Goal: Task Accomplishment & Management: Complete application form

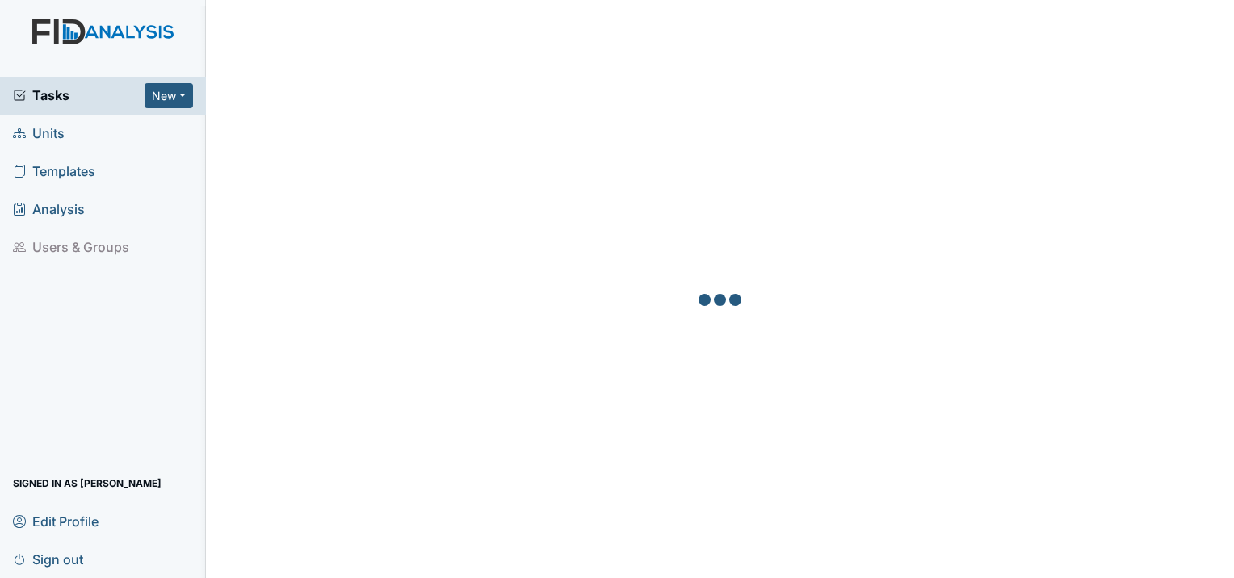
click at [24, 127] on icon at bounding box center [19, 133] width 13 height 13
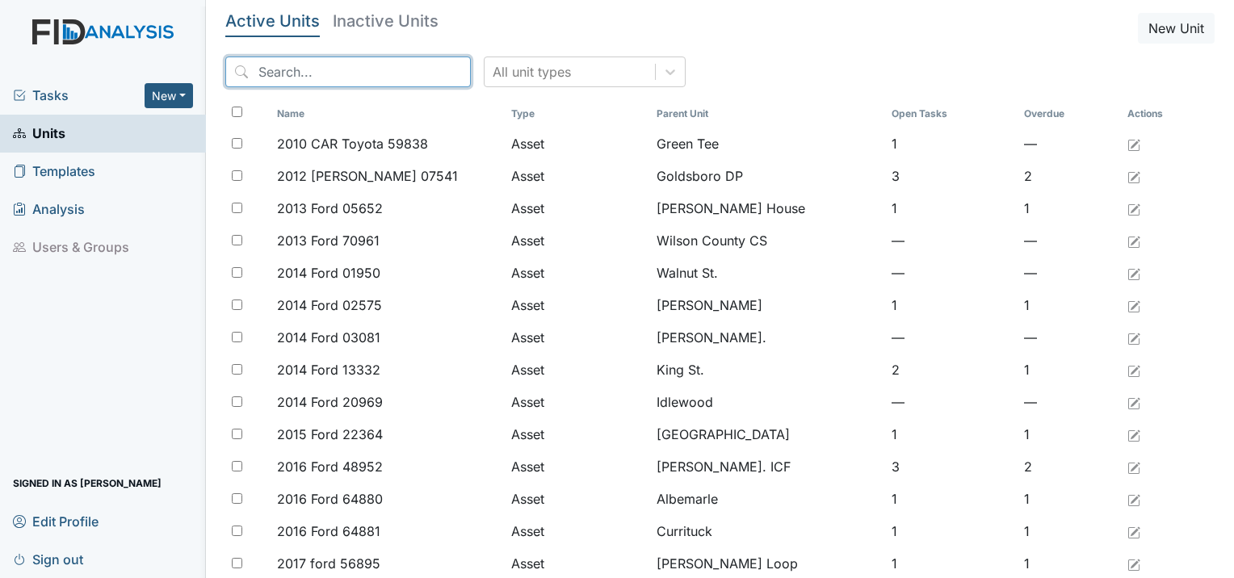
click at [383, 81] on input "search" at bounding box center [347, 72] width 245 height 31
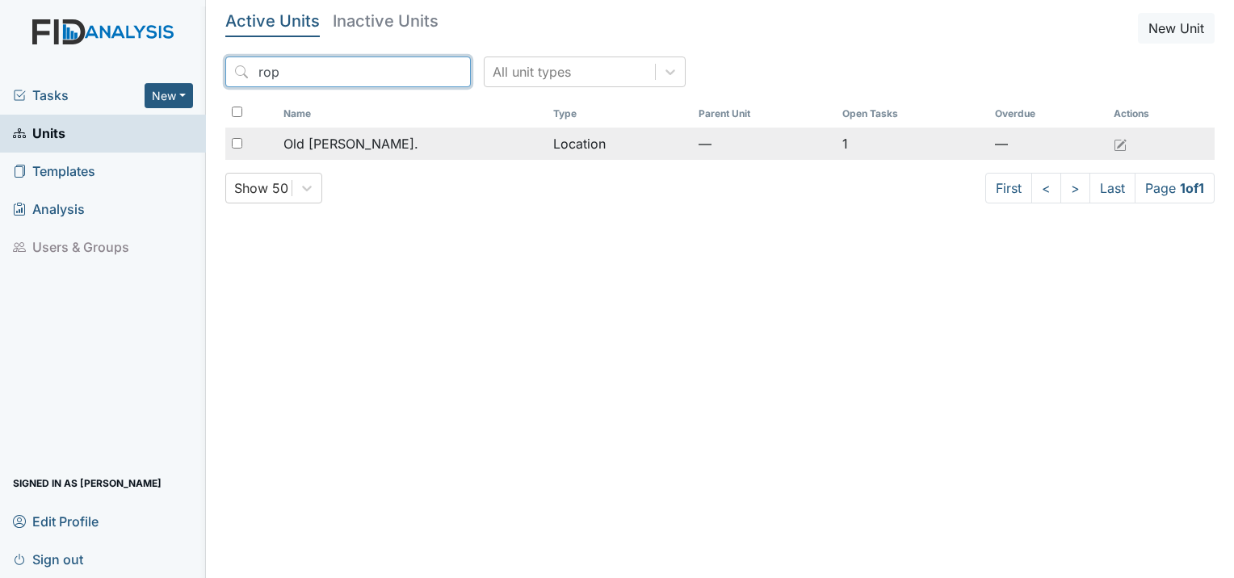
type input "rop"
click at [366, 145] on span "Old [PERSON_NAME]." at bounding box center [350, 143] width 135 height 19
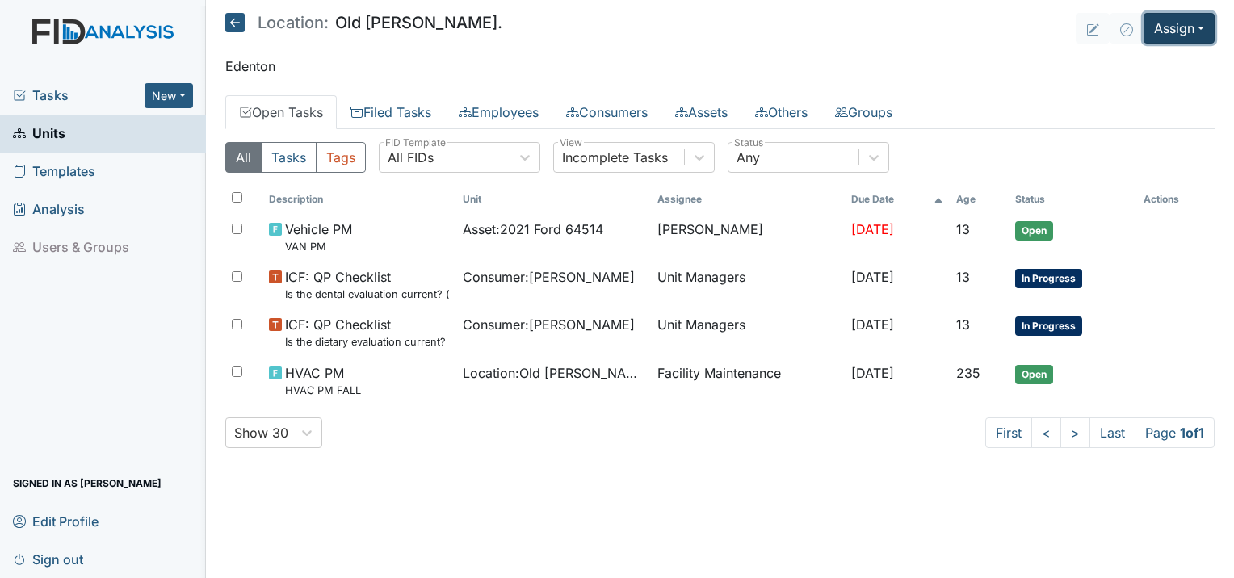
click at [1189, 32] on button "Assign" at bounding box center [1178, 28] width 71 height 31
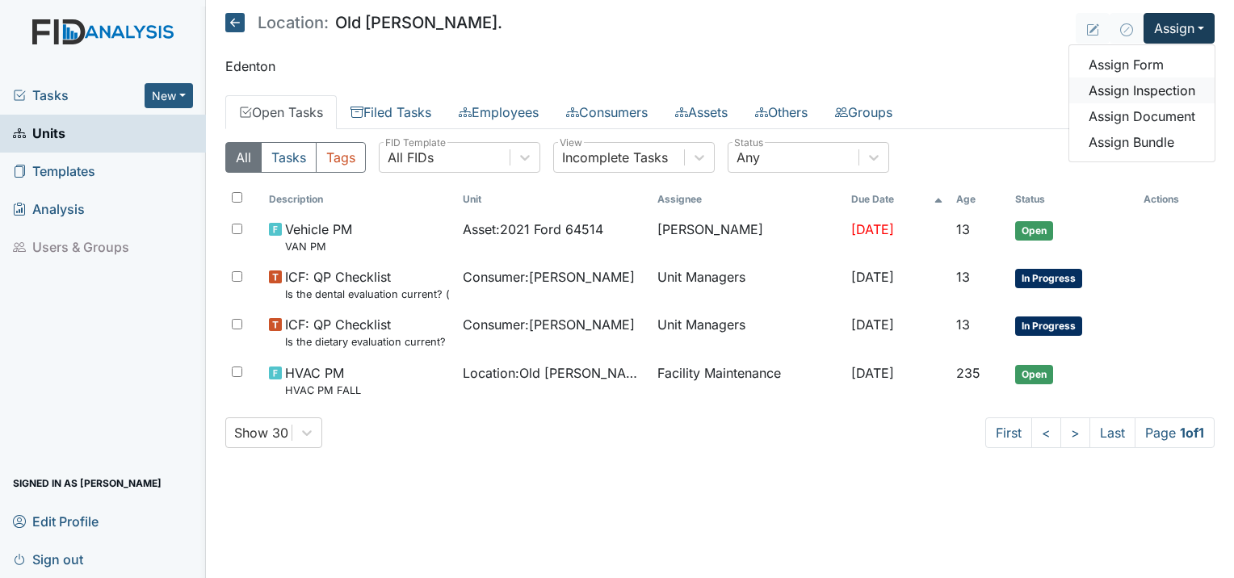
click at [1175, 87] on link "Assign Inspection" at bounding box center [1141, 91] width 145 height 26
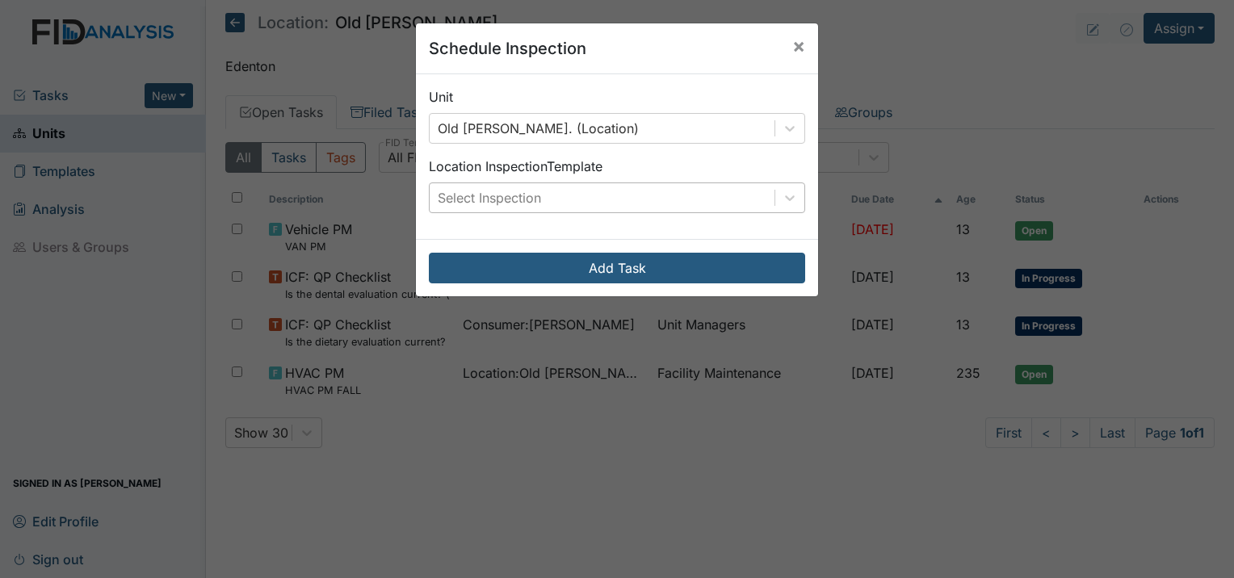
click at [527, 202] on div "Select Inspection" at bounding box center [489, 197] width 103 height 19
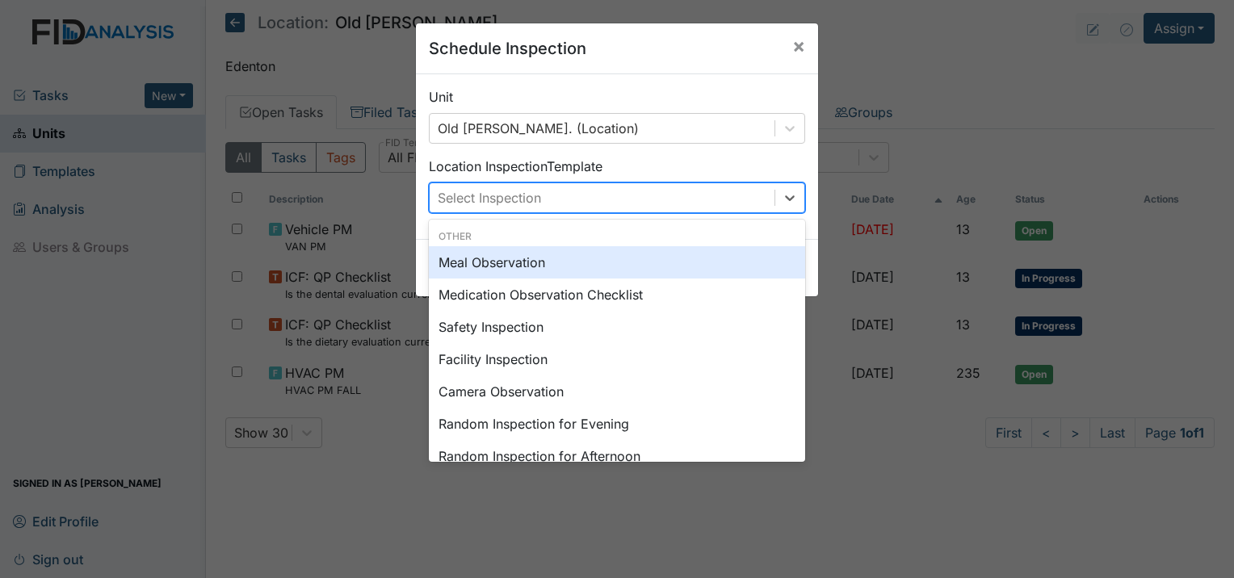
click at [498, 268] on div "Meal Observation" at bounding box center [617, 262] width 376 height 32
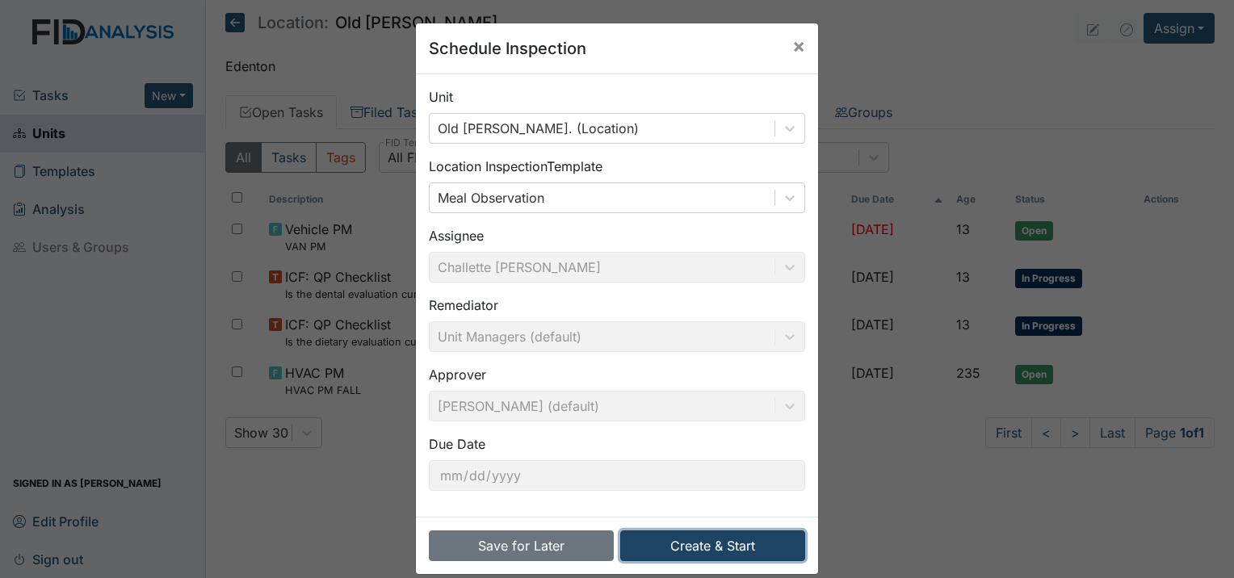
click at [710, 556] on button "Create & Start" at bounding box center [712, 545] width 185 height 31
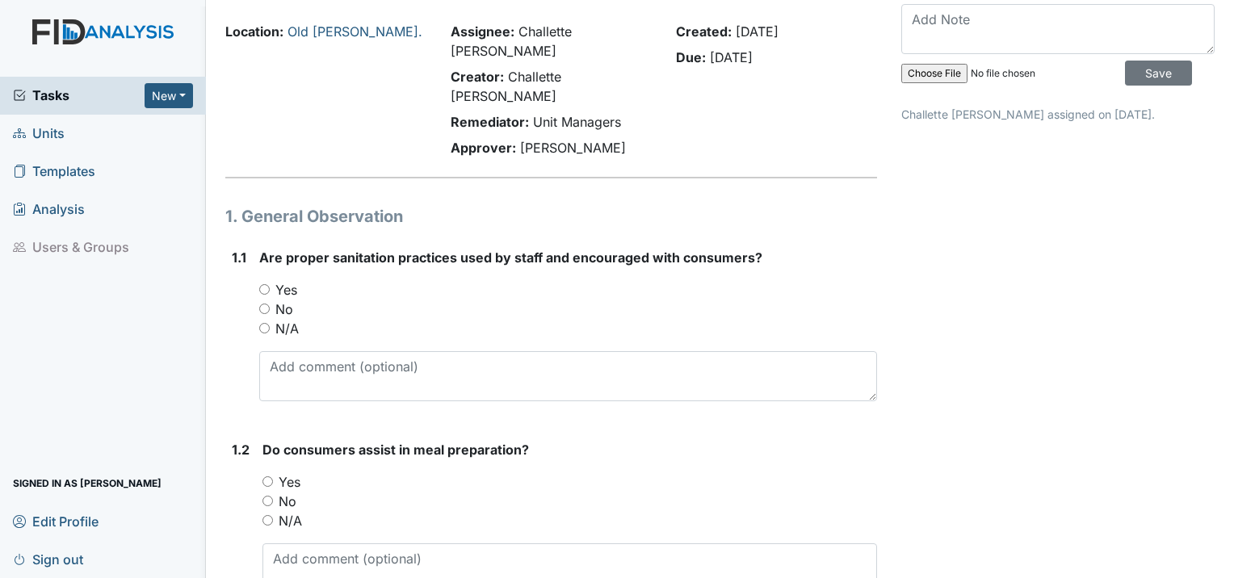
scroll to position [81, 0]
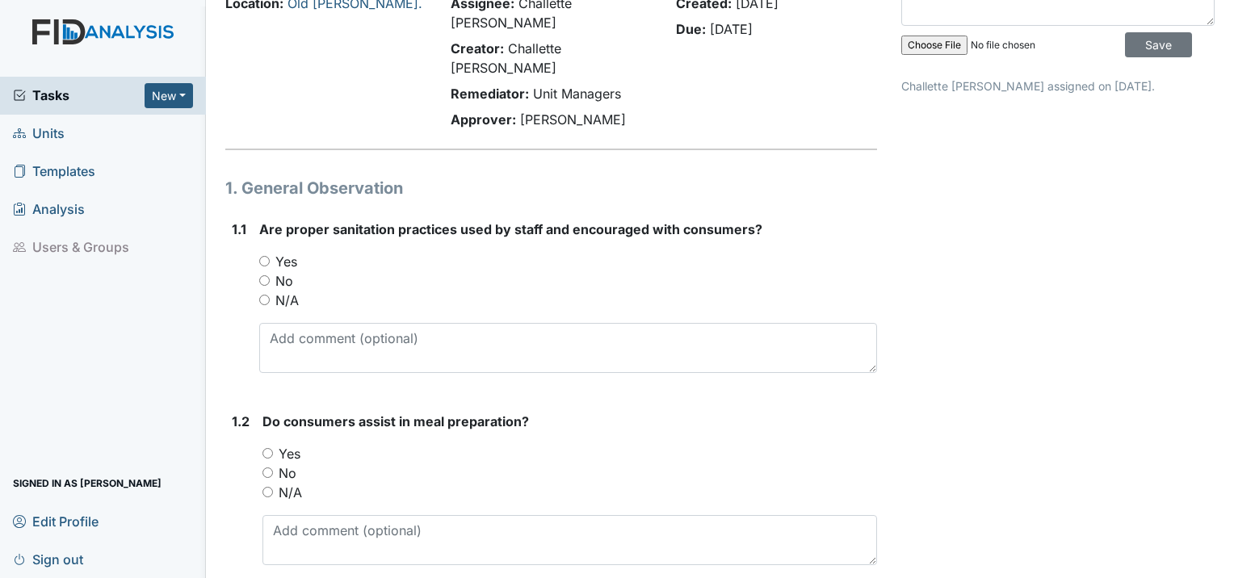
click at [265, 256] on input "Yes" at bounding box center [264, 261] width 10 height 10
radio input "true"
click at [265, 448] on input "Yes" at bounding box center [267, 453] width 10 height 10
radio input "true"
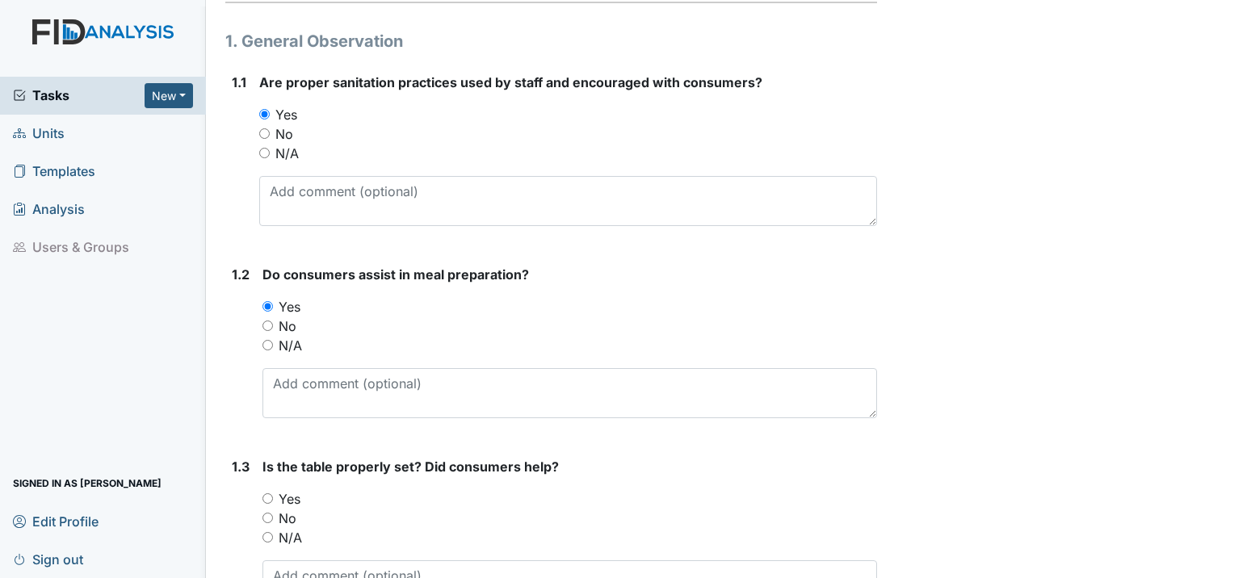
scroll to position [242, 0]
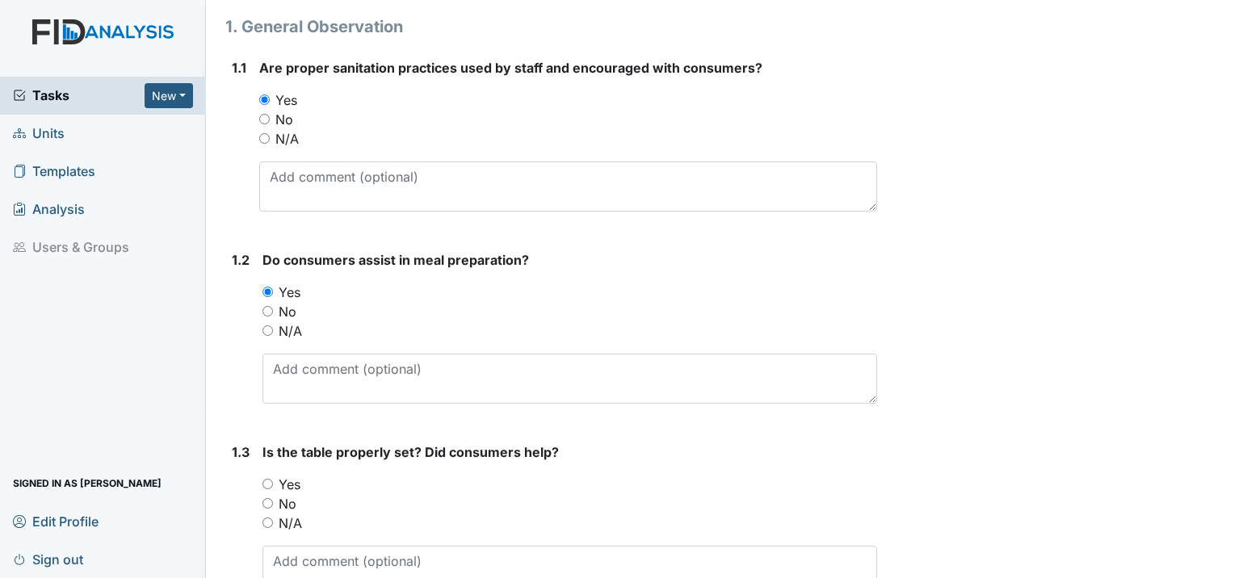
click at [263, 475] on div "Yes" at bounding box center [569, 484] width 614 height 19
click at [266, 479] on input "Yes" at bounding box center [267, 484] width 10 height 10
radio input "true"
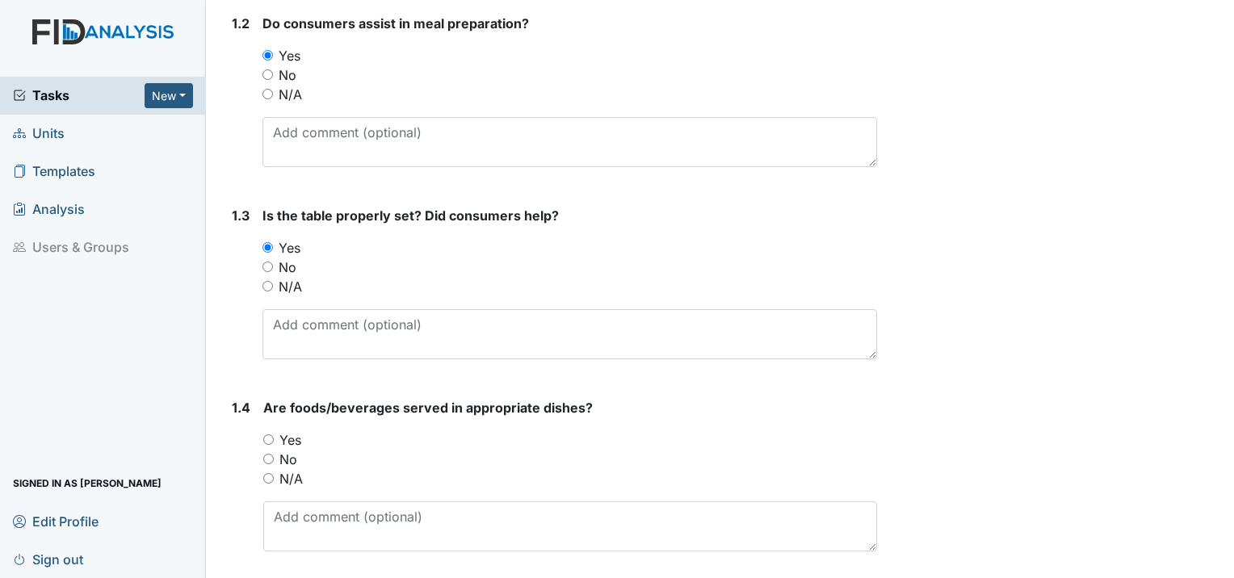
scroll to position [484, 0]
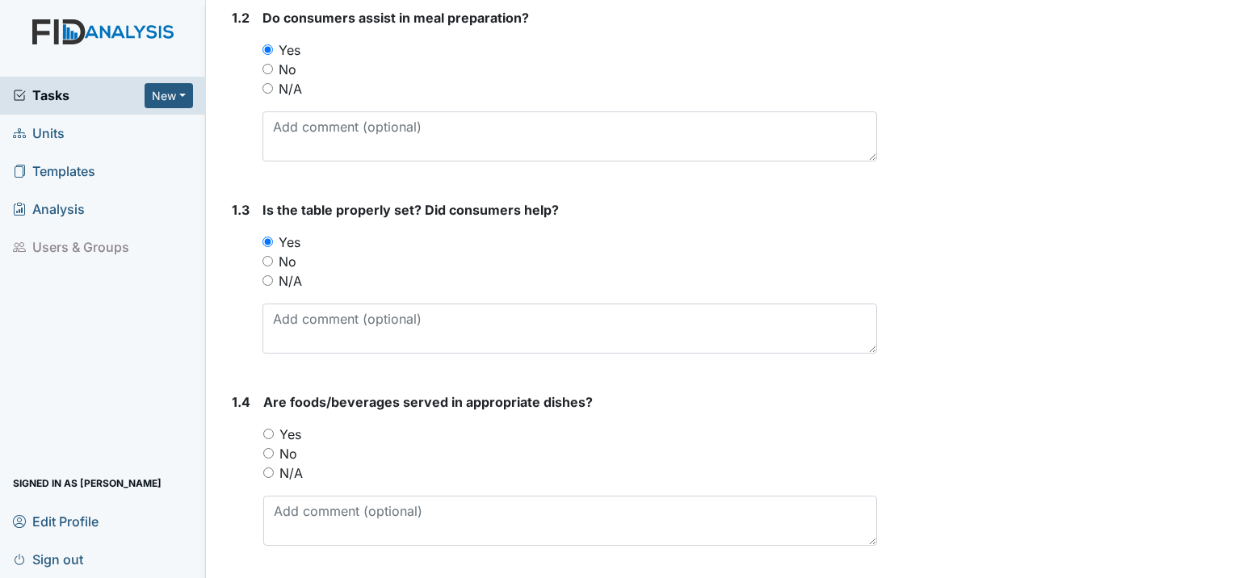
click at [272, 429] on input "Yes" at bounding box center [268, 434] width 10 height 10
radio input "true"
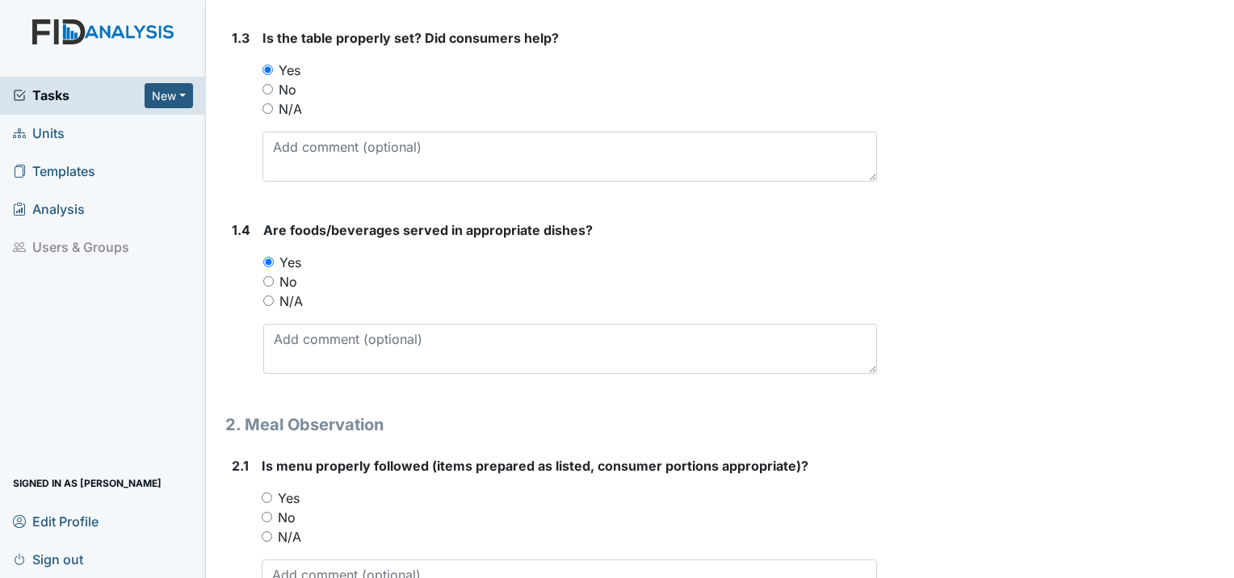
scroll to position [727, 0]
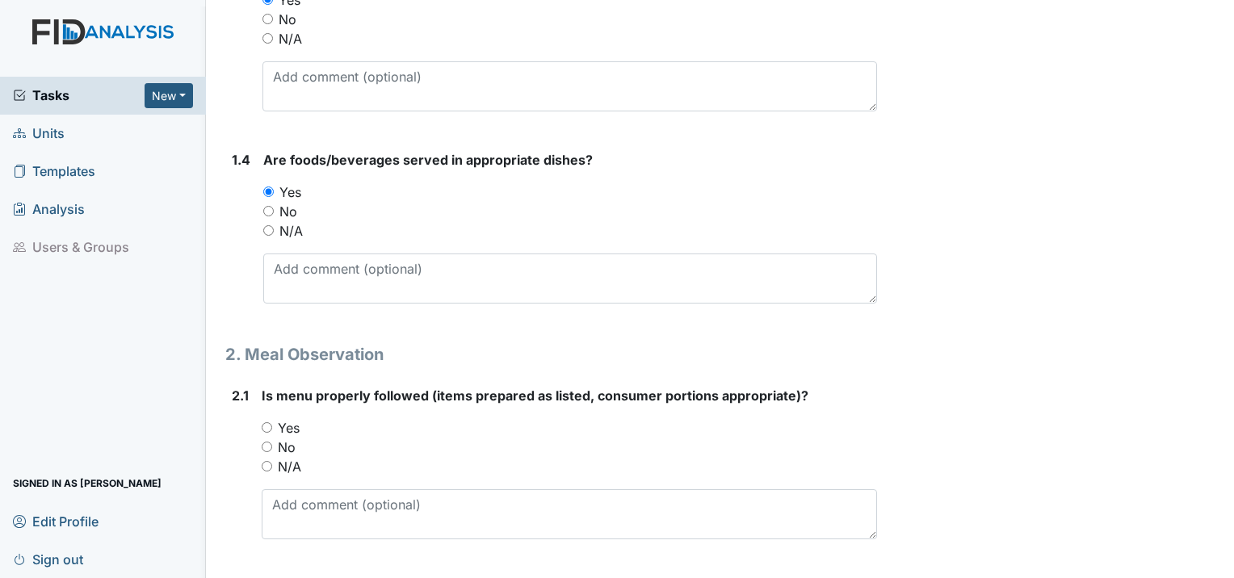
drag, startPoint x: 265, startPoint y: 386, endPoint x: 275, endPoint y: 394, distance: 13.2
click at [265, 422] on input "Yes" at bounding box center [267, 427] width 10 height 10
radio input "true"
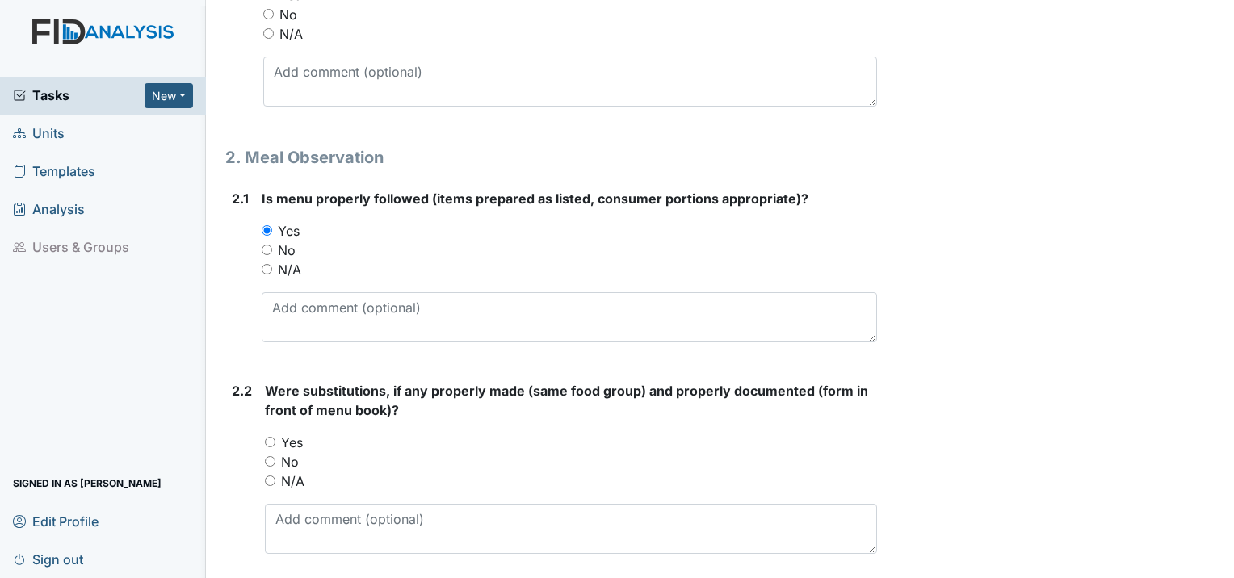
scroll to position [969, 0]
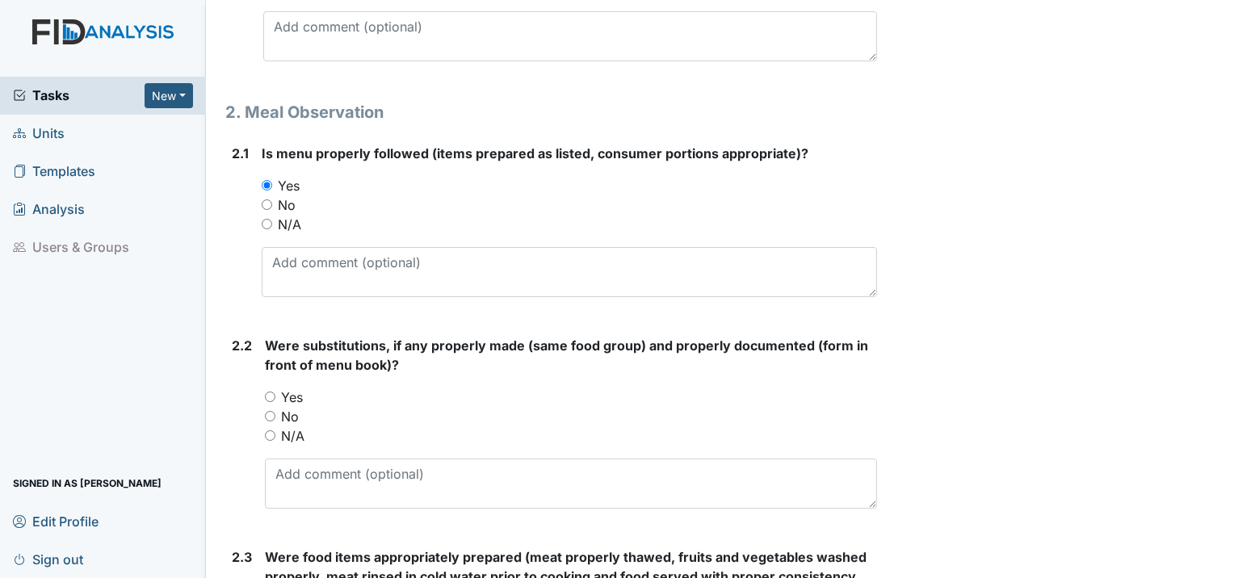
click at [270, 388] on div "Yes" at bounding box center [571, 397] width 612 height 19
click at [270, 392] on input "Yes" at bounding box center [270, 397] width 10 height 10
radio input "true"
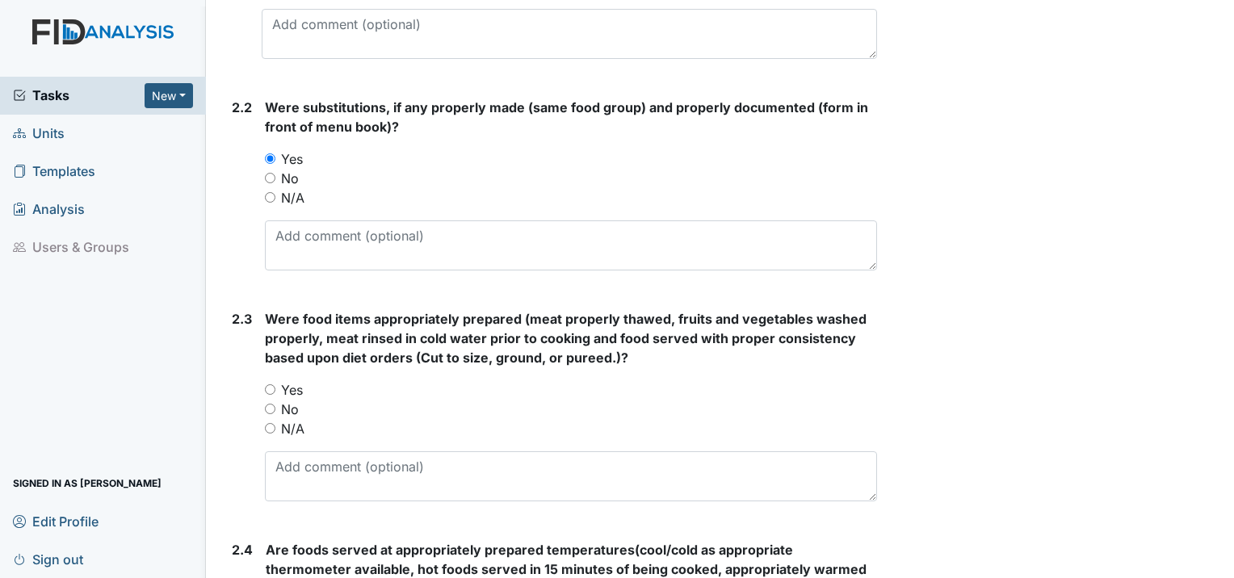
scroll to position [1211, 0]
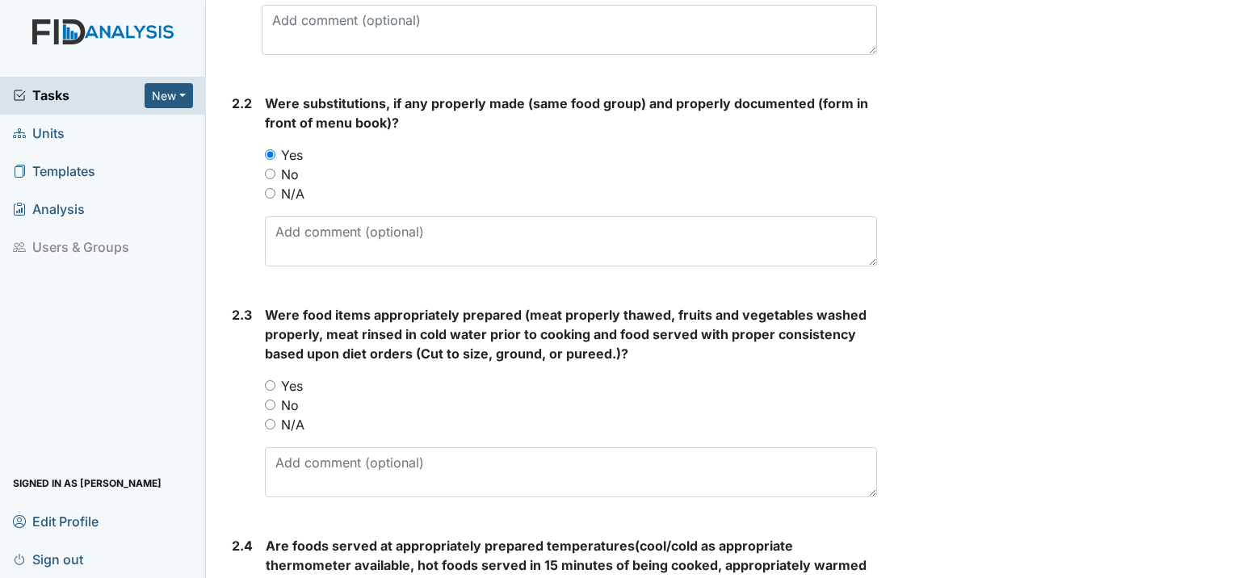
click at [265, 380] on input "Yes" at bounding box center [270, 385] width 10 height 10
radio input "true"
click at [270, 169] on input "No" at bounding box center [270, 174] width 10 height 10
radio input "true"
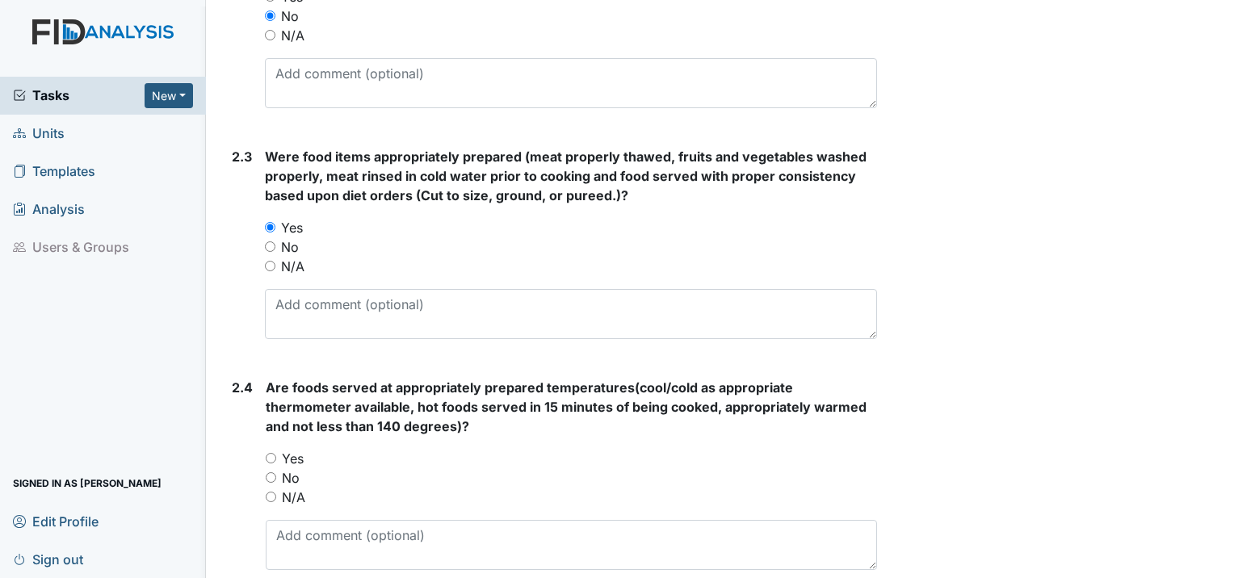
scroll to position [1372, 0]
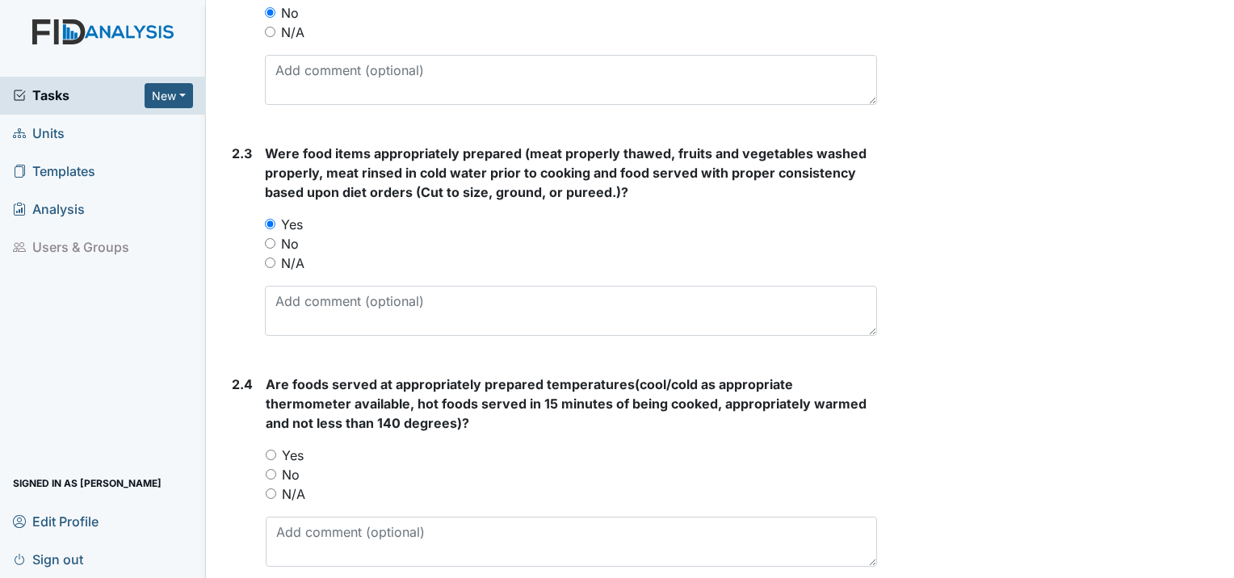
click at [272, 446] on div "Yes" at bounding box center [571, 455] width 611 height 19
click at [272, 450] on input "Yes" at bounding box center [271, 455] width 10 height 10
radio input "true"
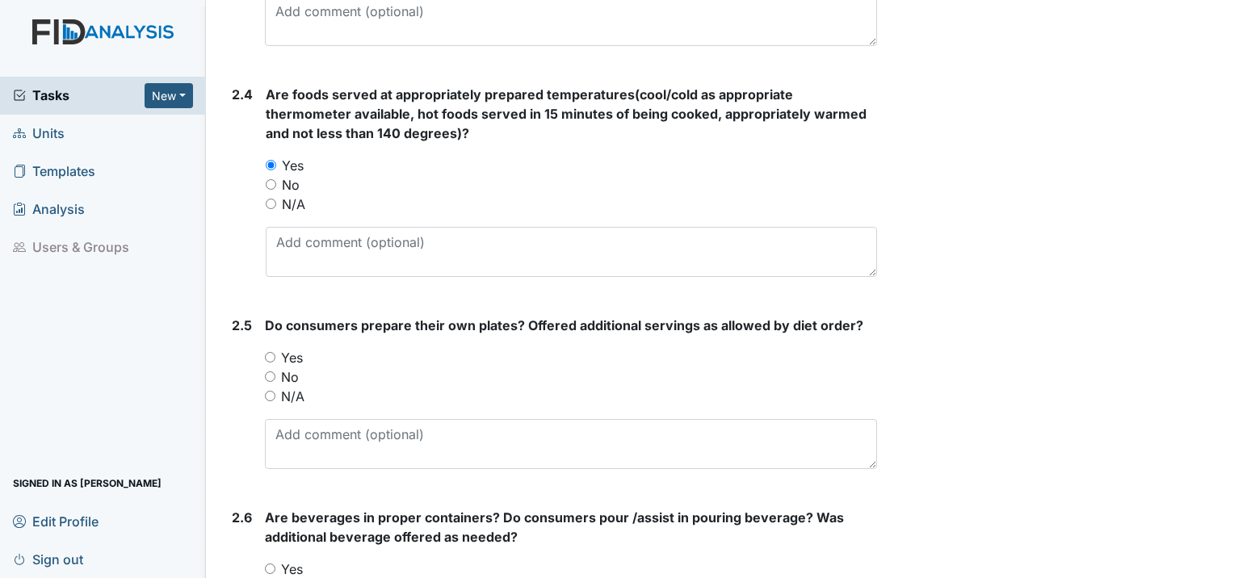
scroll to position [1695, 0]
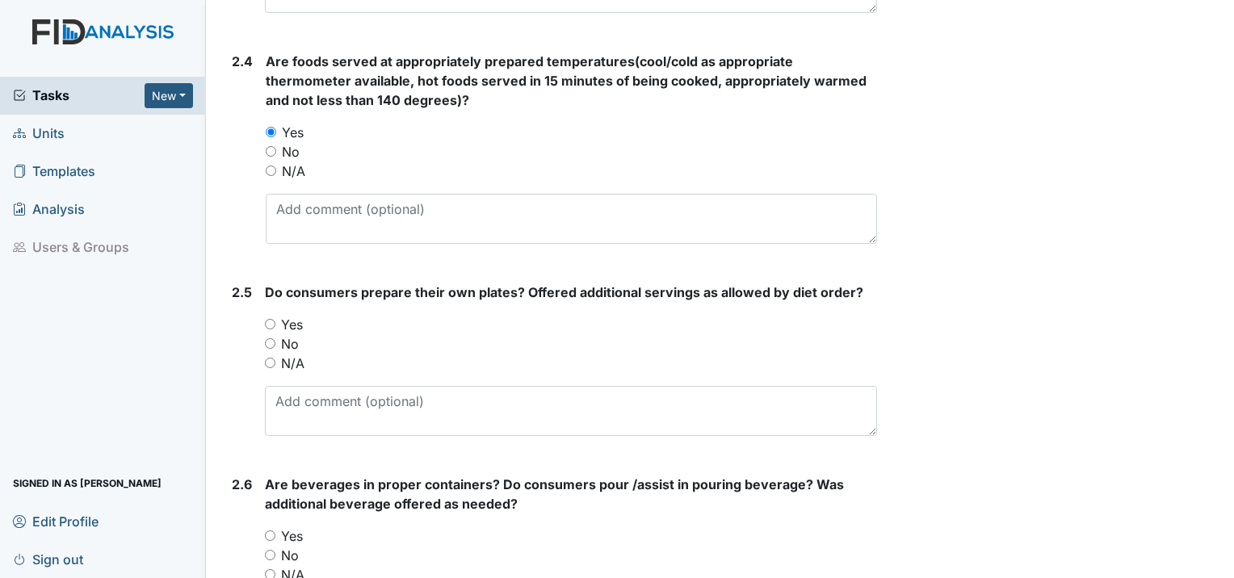
click at [270, 319] on input "Yes" at bounding box center [270, 324] width 10 height 10
radio input "true"
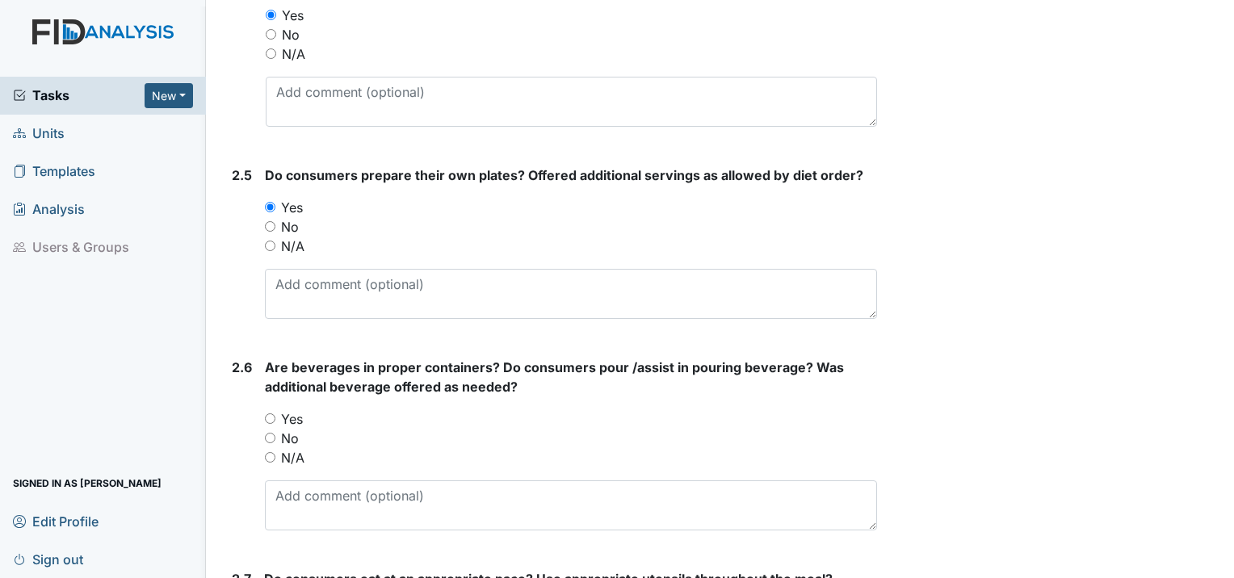
scroll to position [1938, 0]
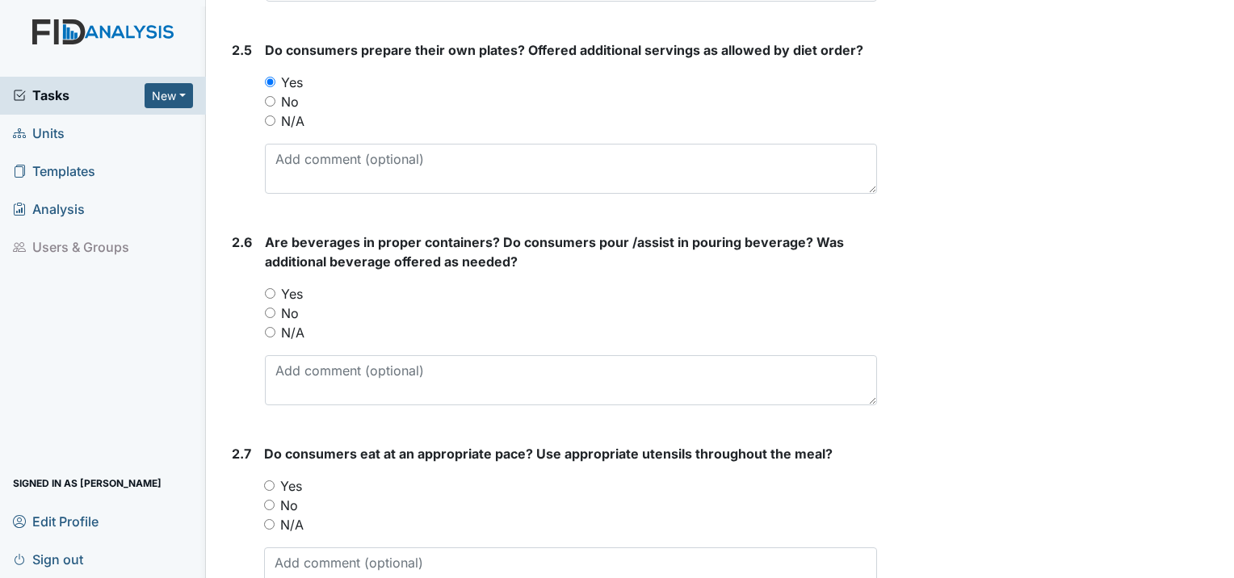
click at [269, 288] on input "Yes" at bounding box center [270, 293] width 10 height 10
radio input "true"
click at [274, 476] on div "Yes" at bounding box center [570, 485] width 613 height 19
click at [273, 480] on input "Yes" at bounding box center [269, 485] width 10 height 10
radio input "true"
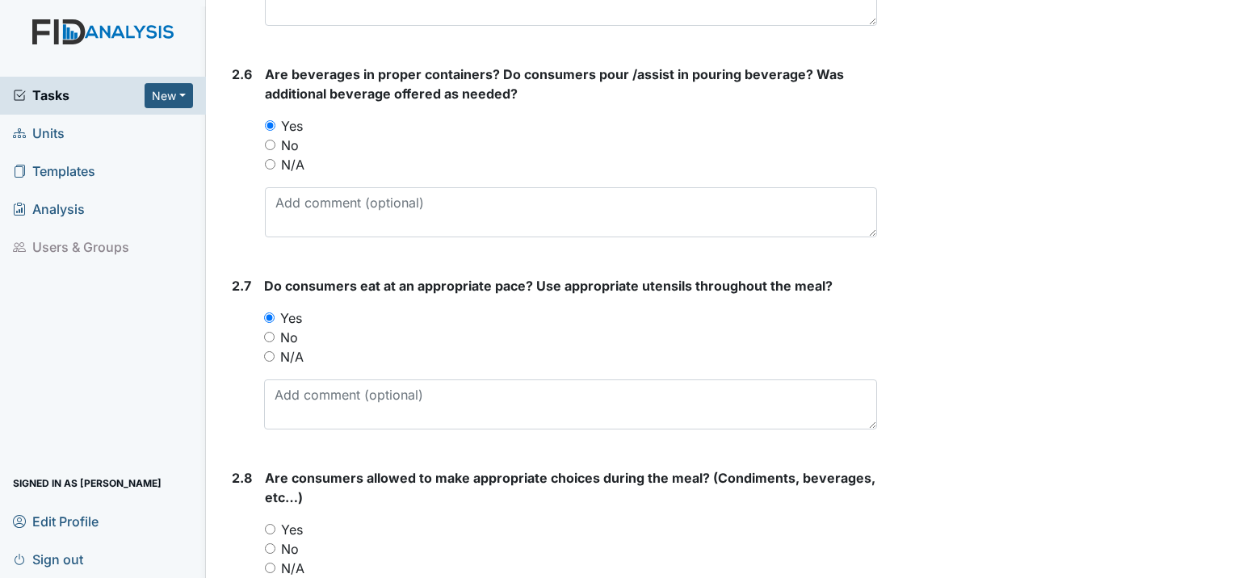
scroll to position [2260, 0]
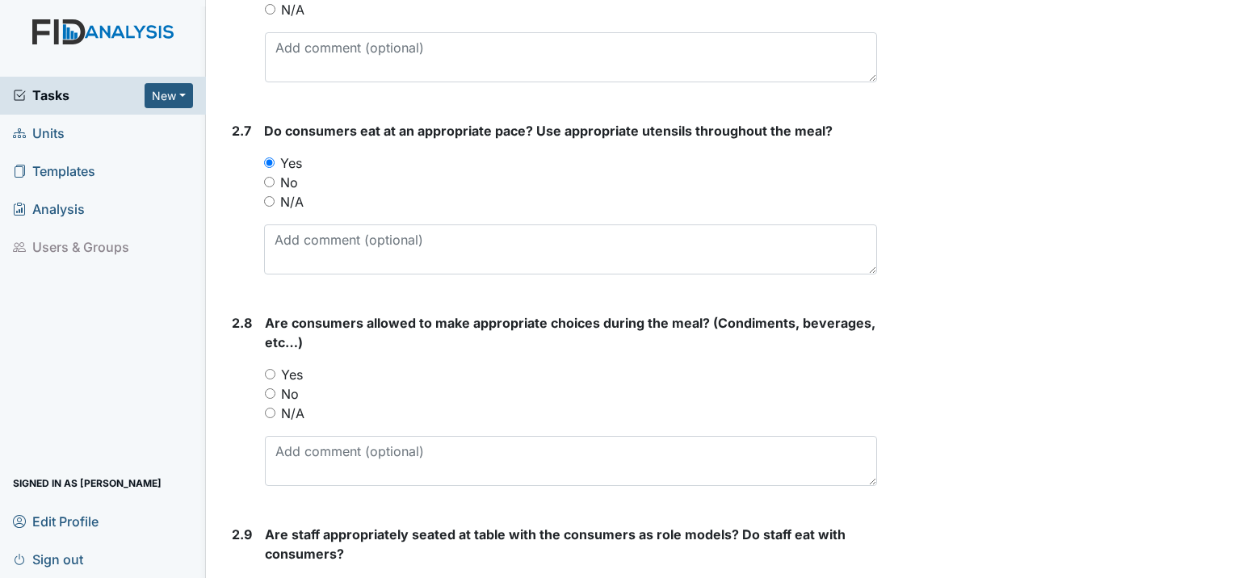
click at [272, 369] on input "Yes" at bounding box center [270, 374] width 10 height 10
radio input "true"
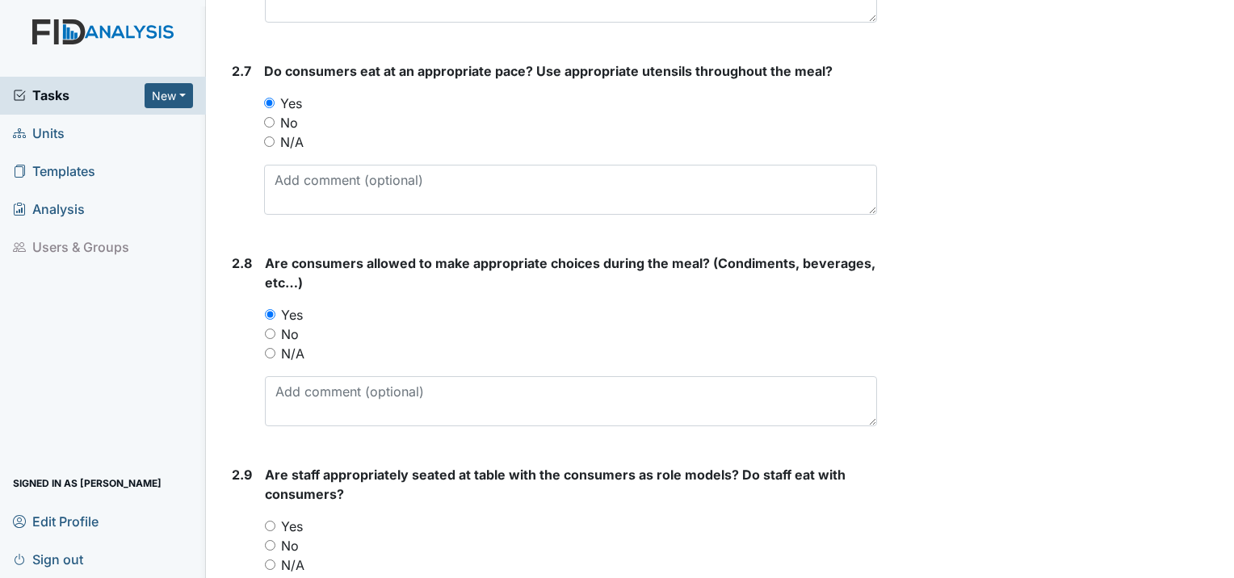
scroll to position [2503, 0]
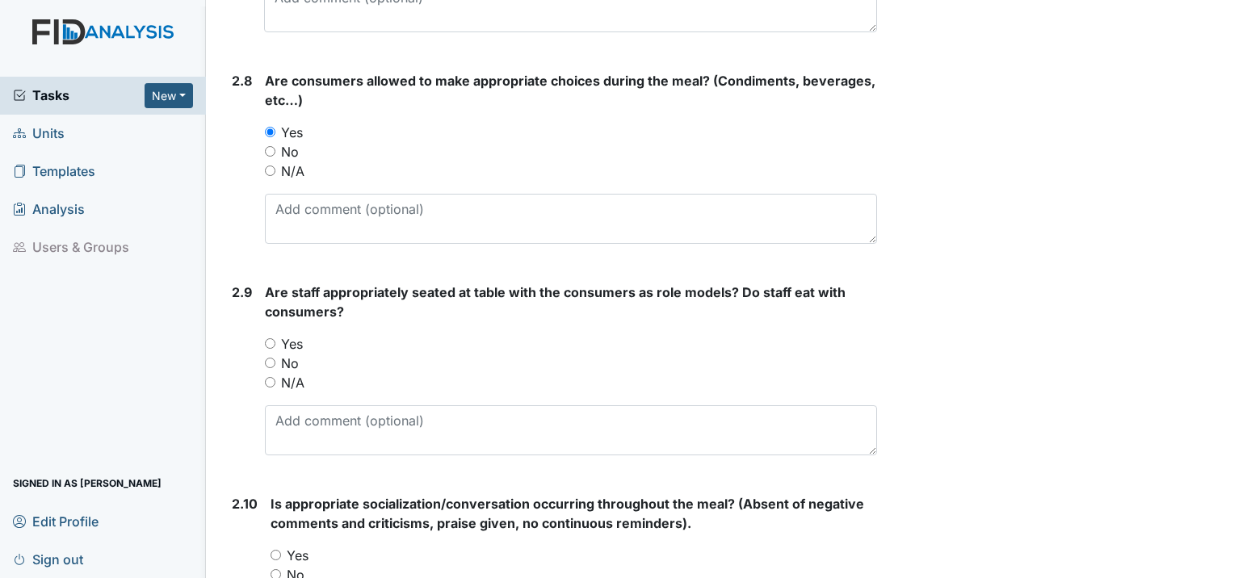
click at [270, 338] on input "Yes" at bounding box center [270, 343] width 10 height 10
radio input "true"
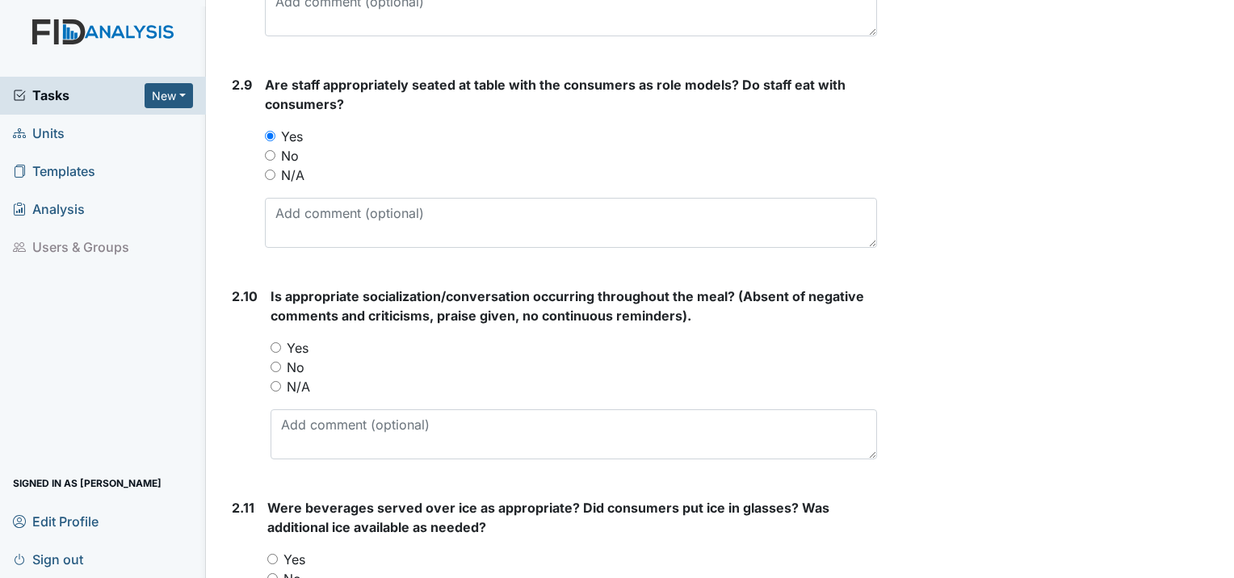
scroll to position [2745, 0]
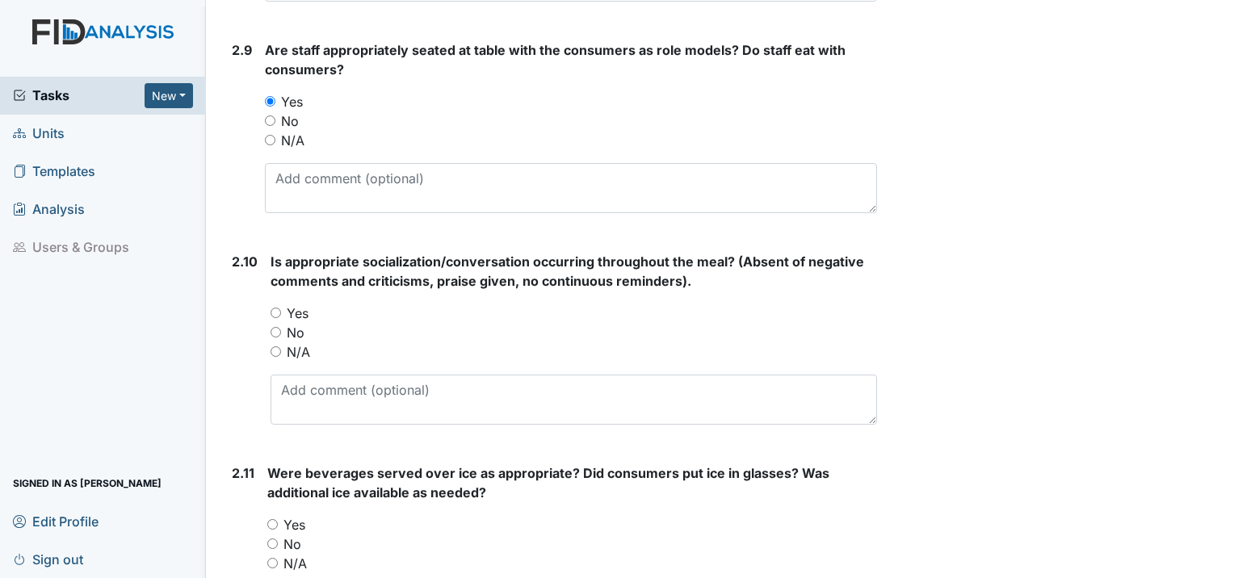
click at [284, 304] on div "Yes" at bounding box center [573, 313] width 606 height 19
click at [278, 308] on input "Yes" at bounding box center [275, 313] width 10 height 10
radio input "true"
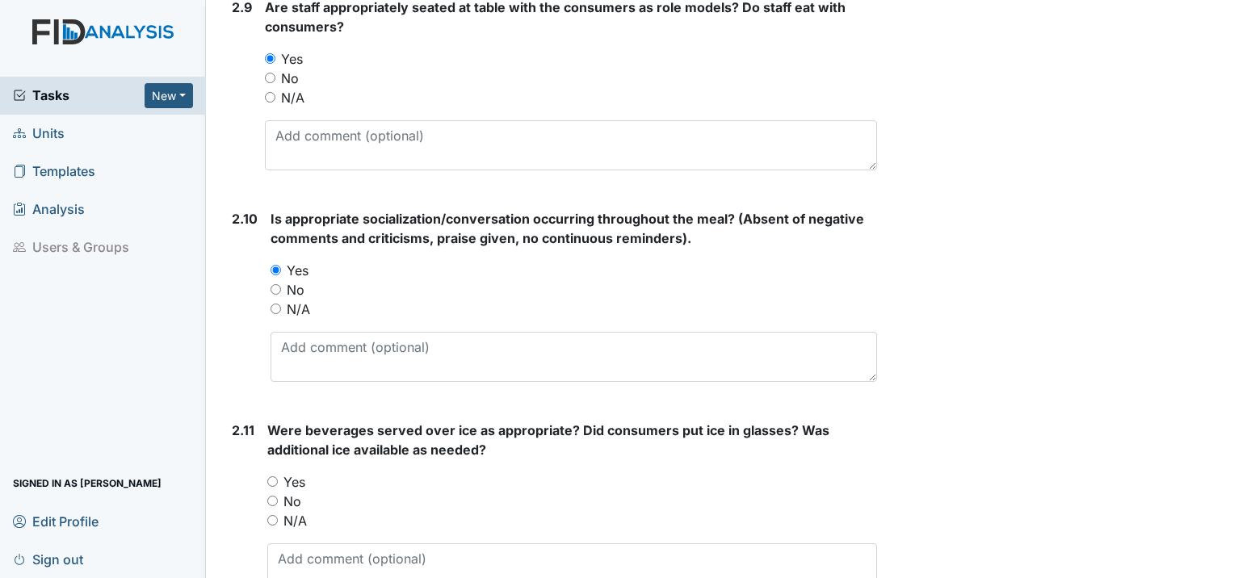
scroll to position [2987, 0]
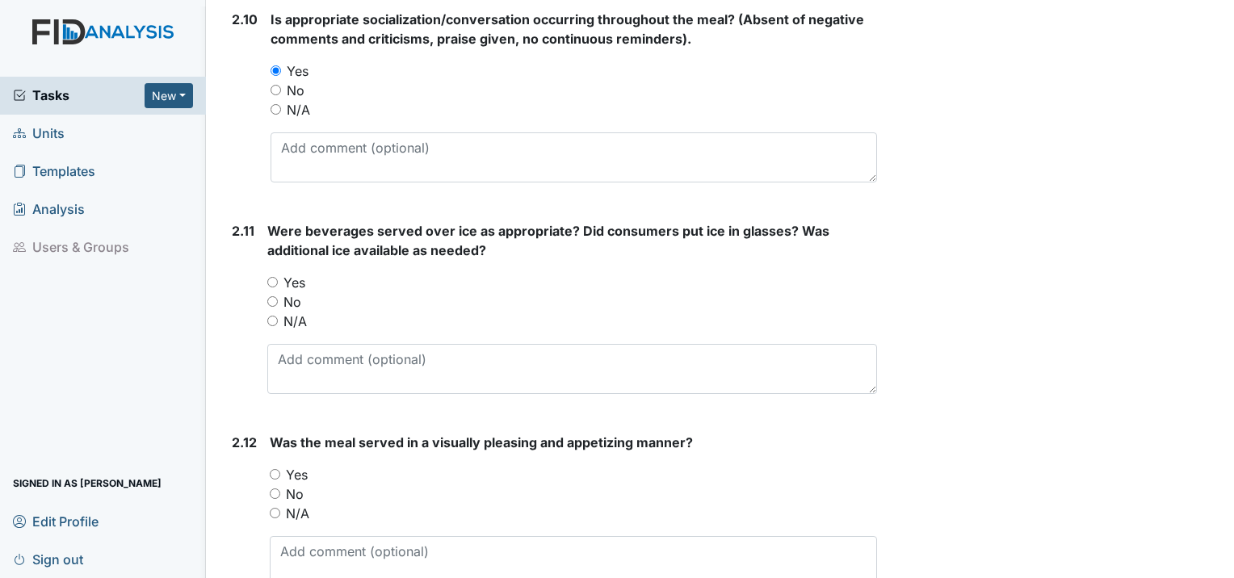
click at [277, 277] on input "Yes" at bounding box center [272, 282] width 10 height 10
radio input "true"
click at [279, 469] on input "Yes" at bounding box center [275, 474] width 10 height 10
radio input "true"
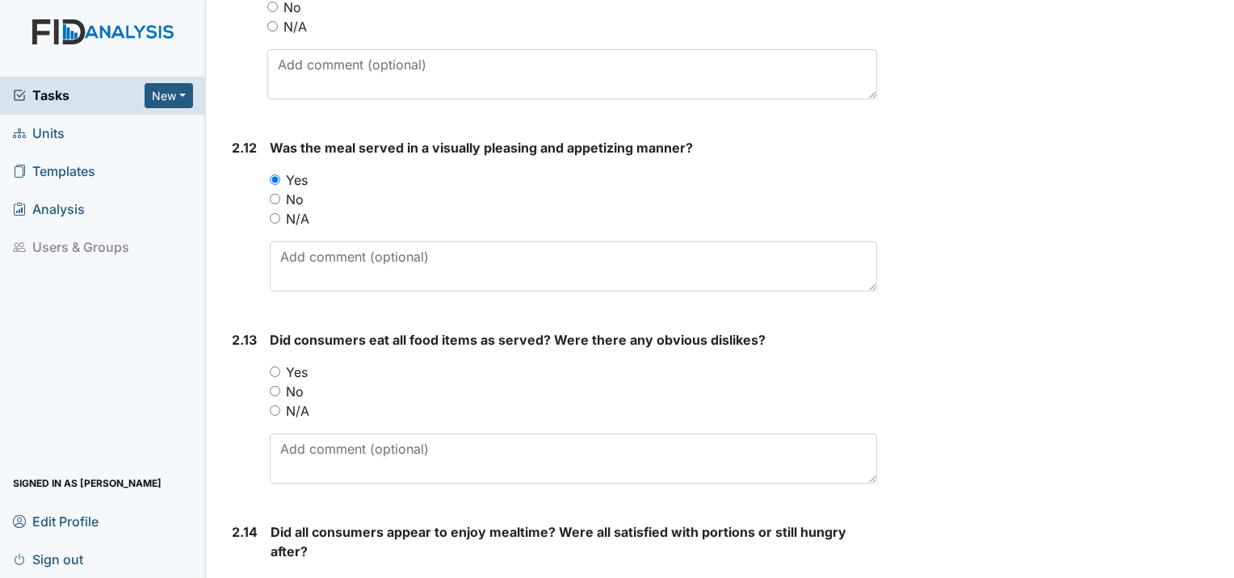
scroll to position [3310, 0]
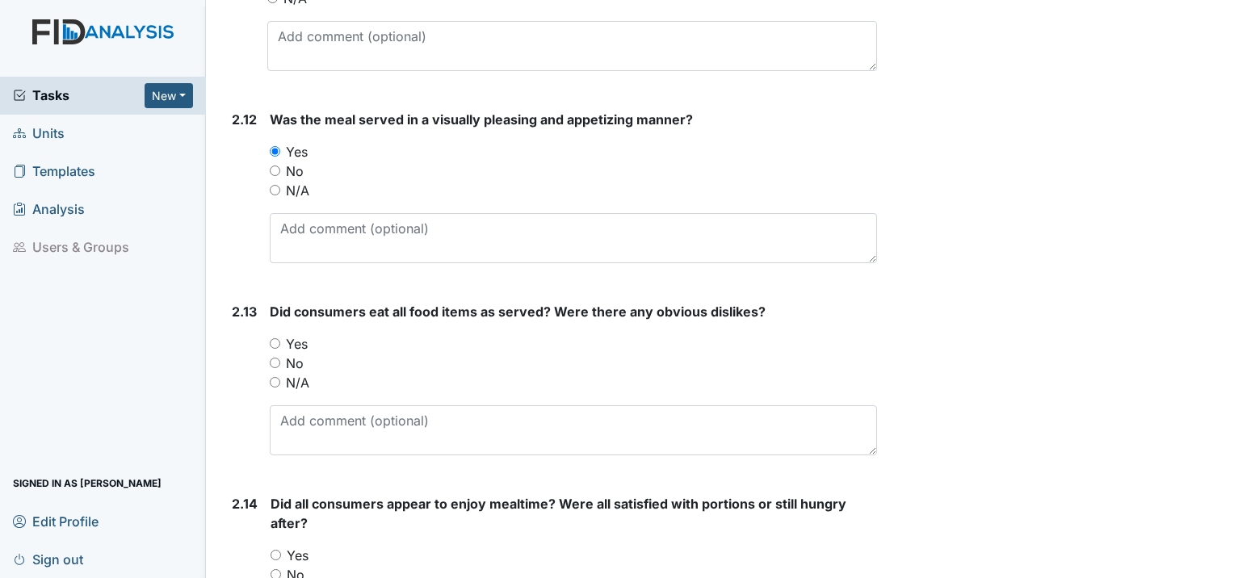
click at [274, 338] on input "Yes" at bounding box center [275, 343] width 10 height 10
radio input "true"
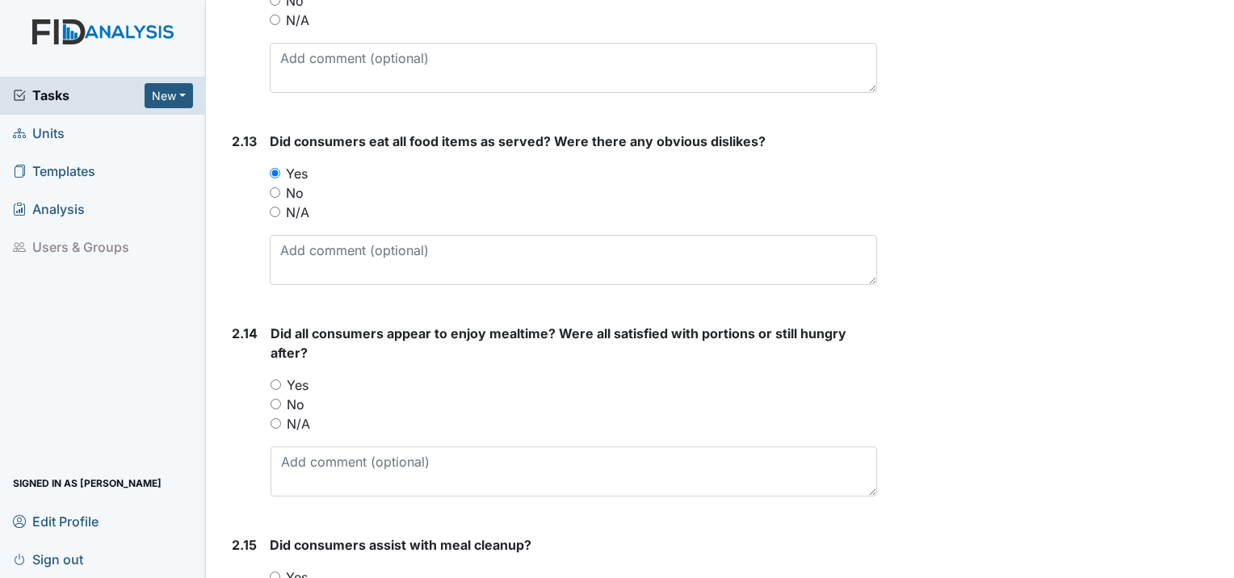
scroll to position [3552, 0]
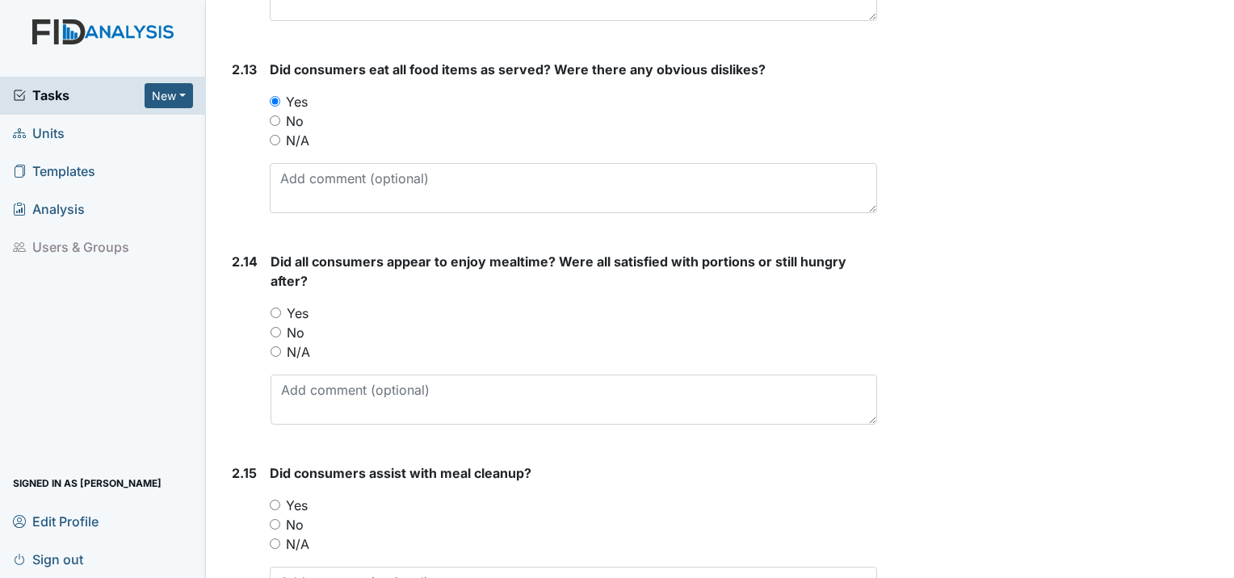
click at [274, 308] on input "Yes" at bounding box center [275, 313] width 10 height 10
radio input "true"
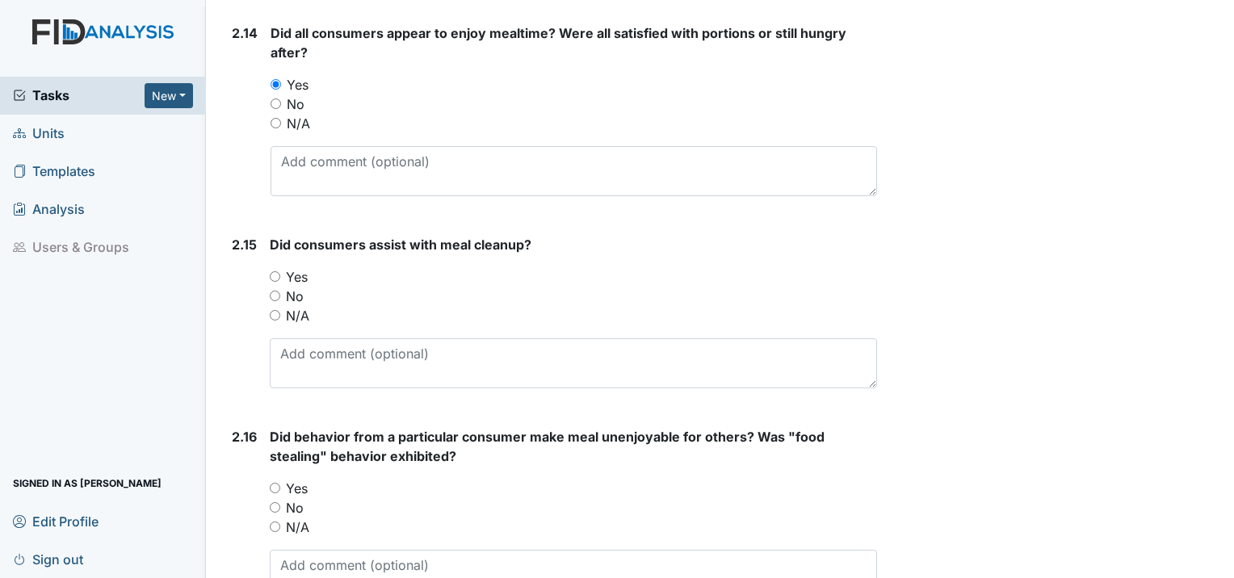
scroll to position [3794, 0]
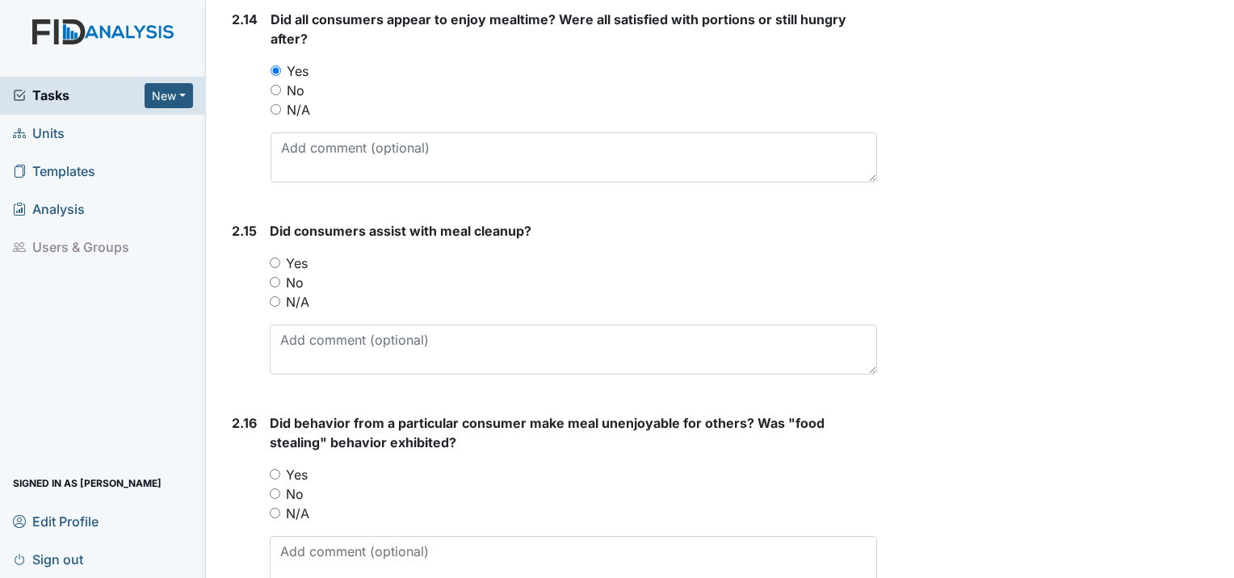
drag, startPoint x: 273, startPoint y: 216, endPoint x: 278, endPoint y: 231, distance: 16.1
click at [273, 258] on input "Yes" at bounding box center [275, 263] width 10 height 10
radio input "true"
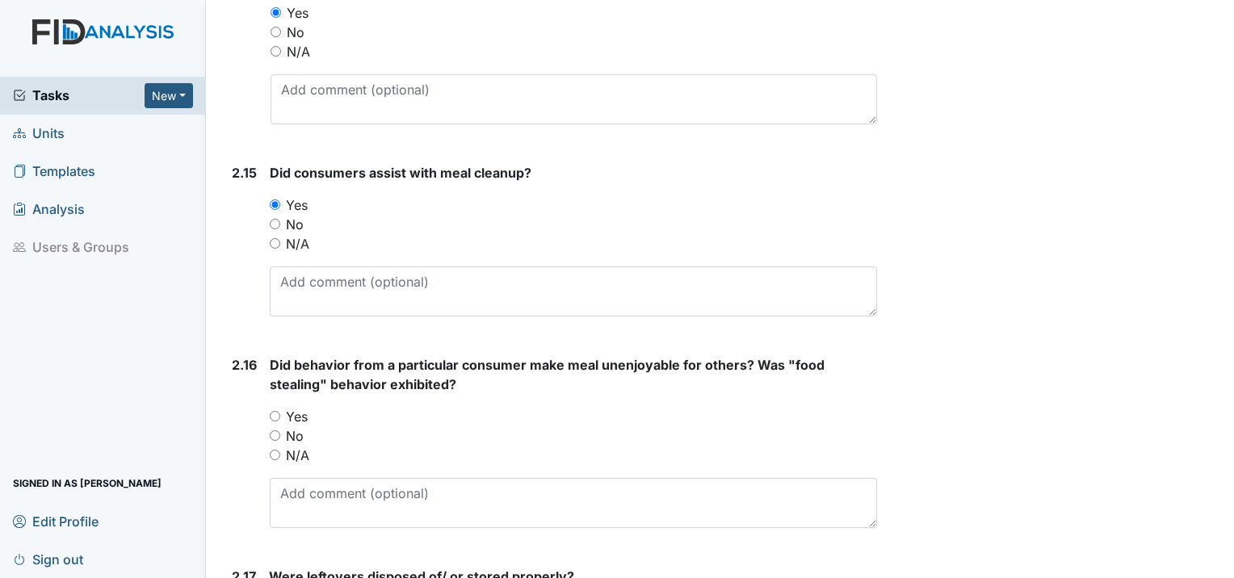
scroll to position [3956, 0]
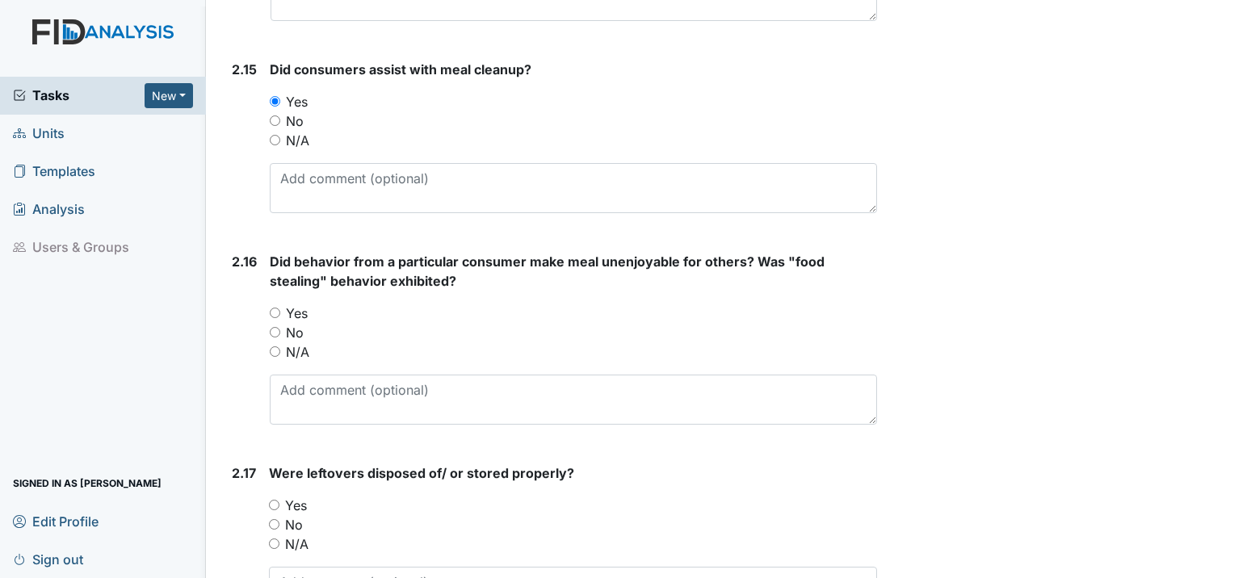
click at [273, 308] on input "Yes" at bounding box center [275, 313] width 10 height 10
radio input "true"
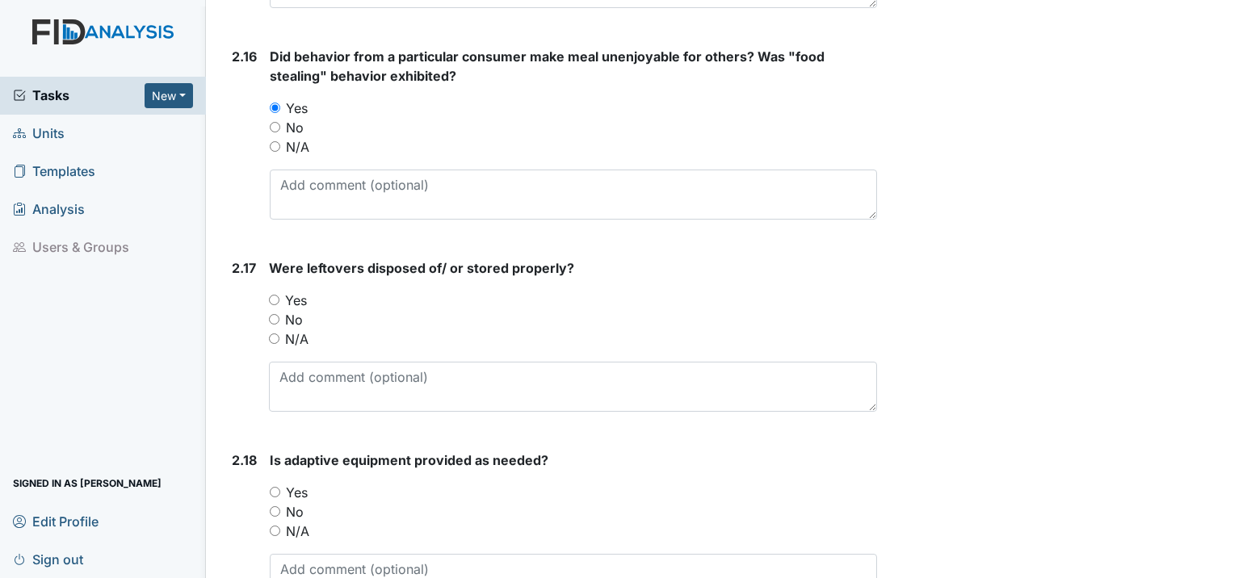
scroll to position [4198, 0]
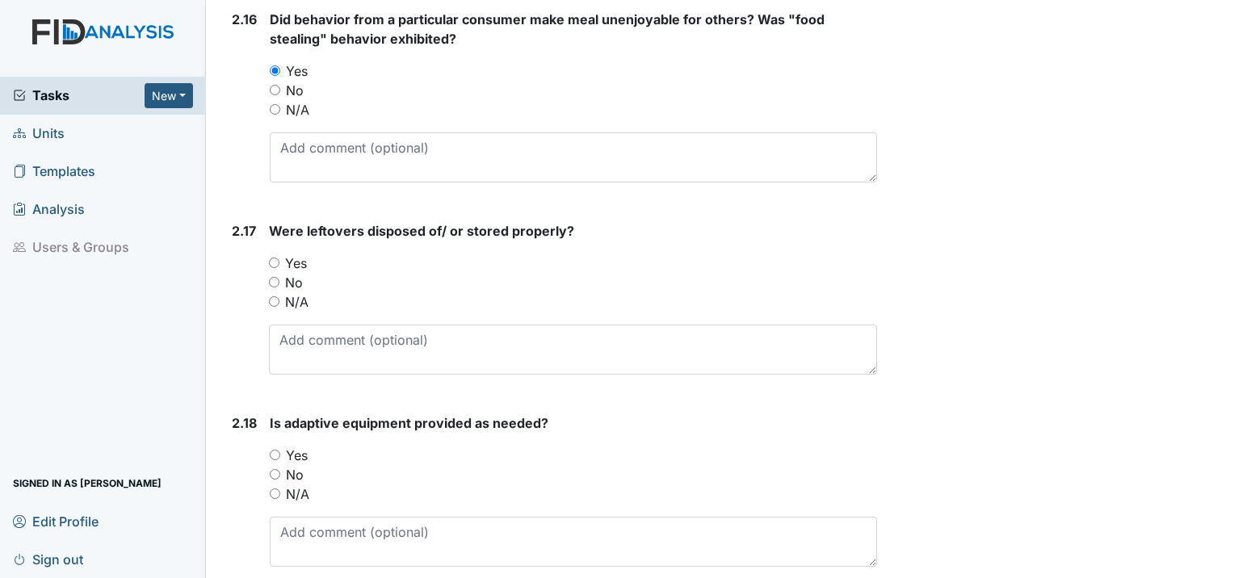
click at [269, 258] on input "Yes" at bounding box center [274, 263] width 10 height 10
radio input "true"
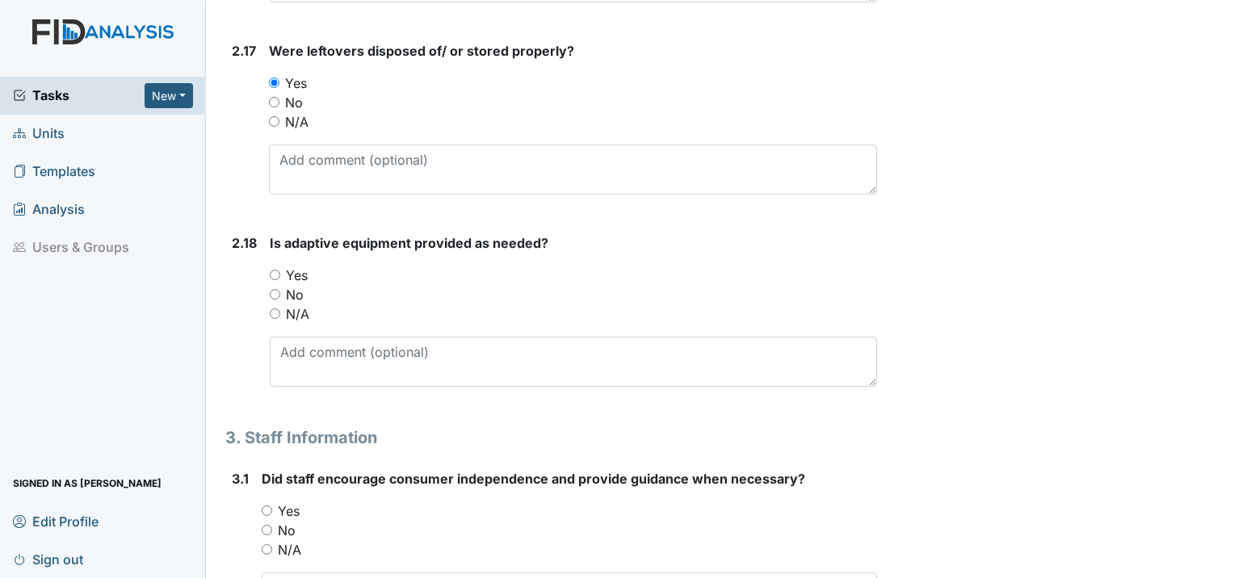
scroll to position [4440, 0]
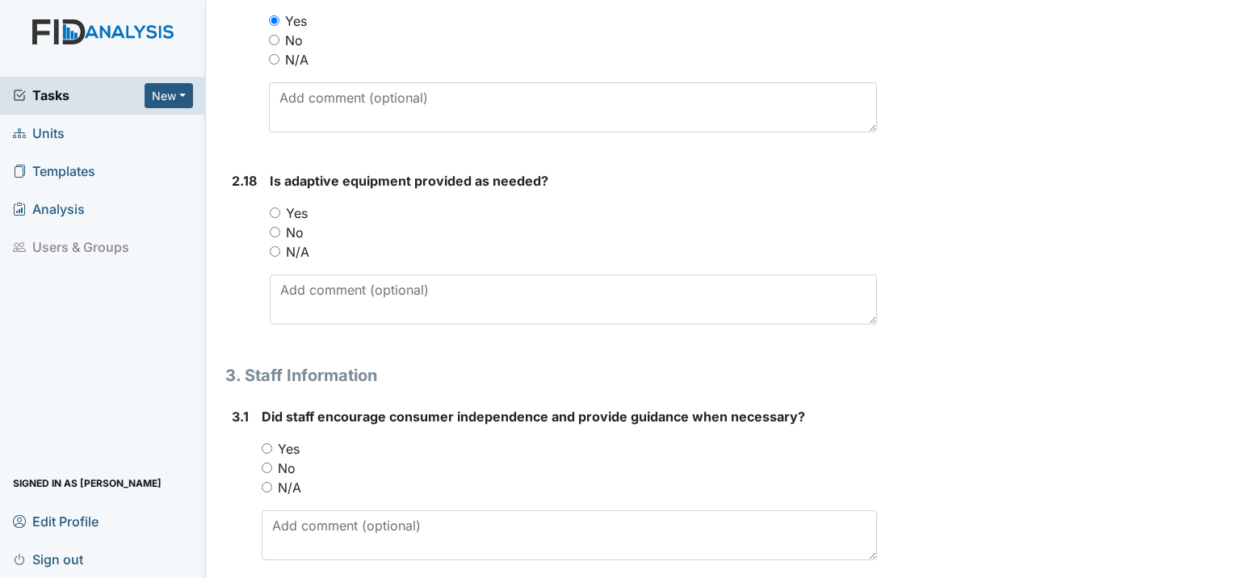
click at [271, 207] on input "Yes" at bounding box center [275, 212] width 10 height 10
radio input "true"
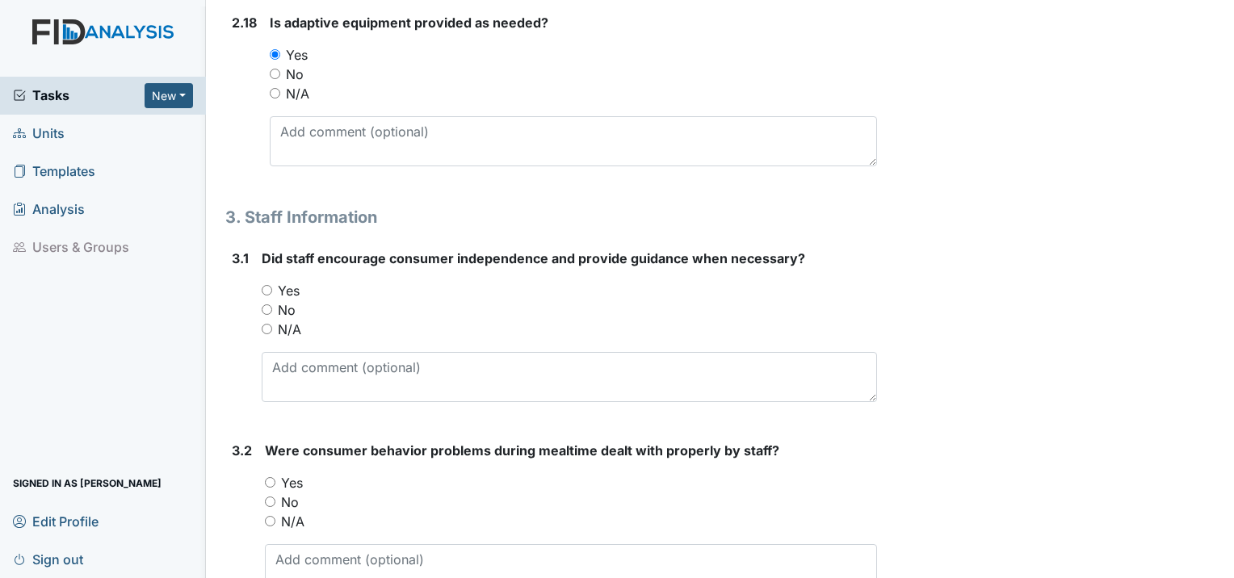
scroll to position [4602, 0]
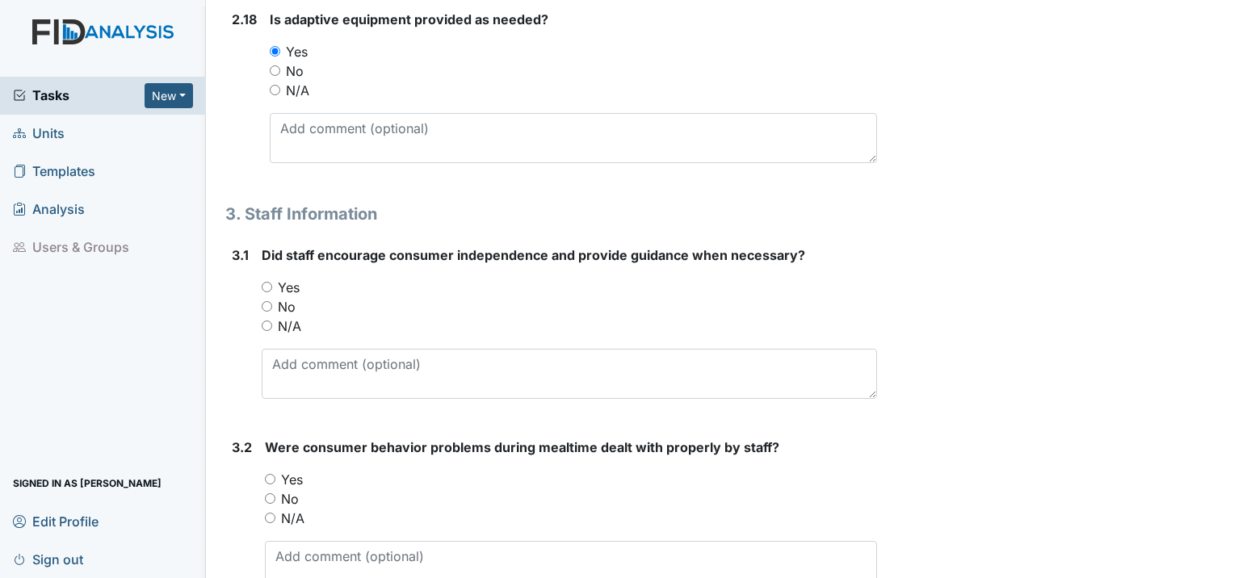
click at [270, 282] on input "Yes" at bounding box center [267, 287] width 10 height 10
radio input "true"
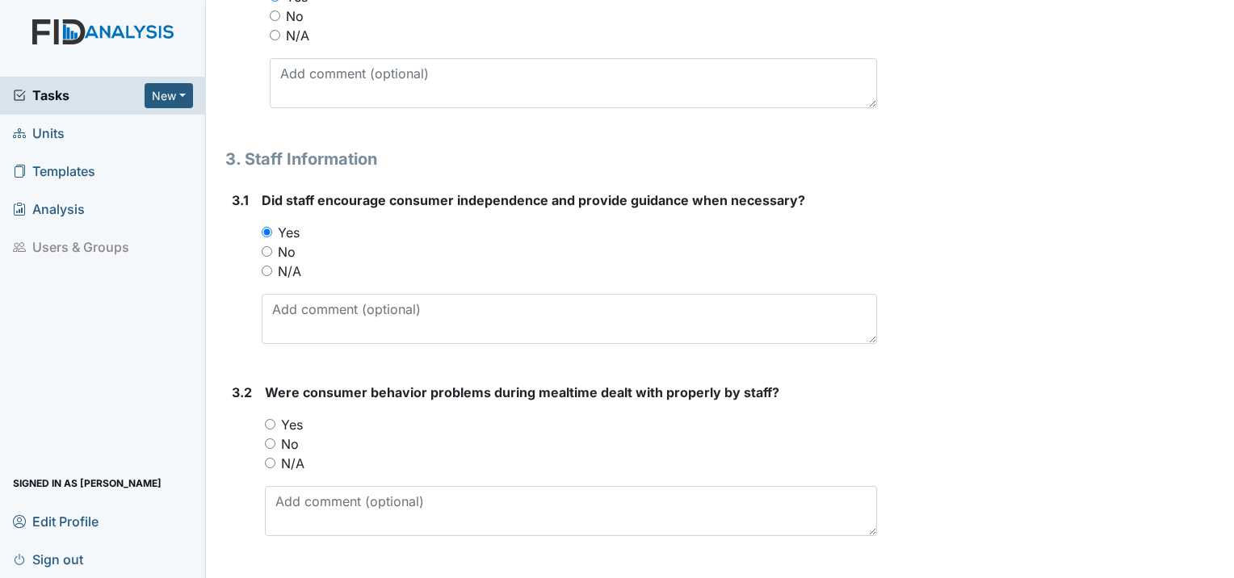
scroll to position [4763, 0]
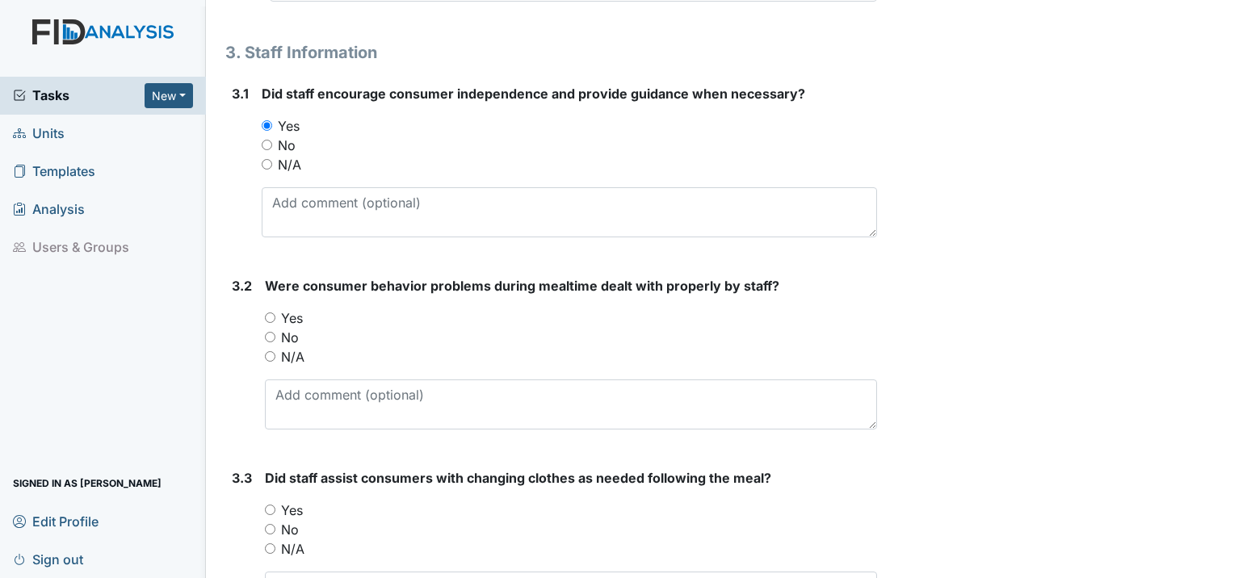
click at [270, 312] on input "Yes" at bounding box center [270, 317] width 10 height 10
radio input "true"
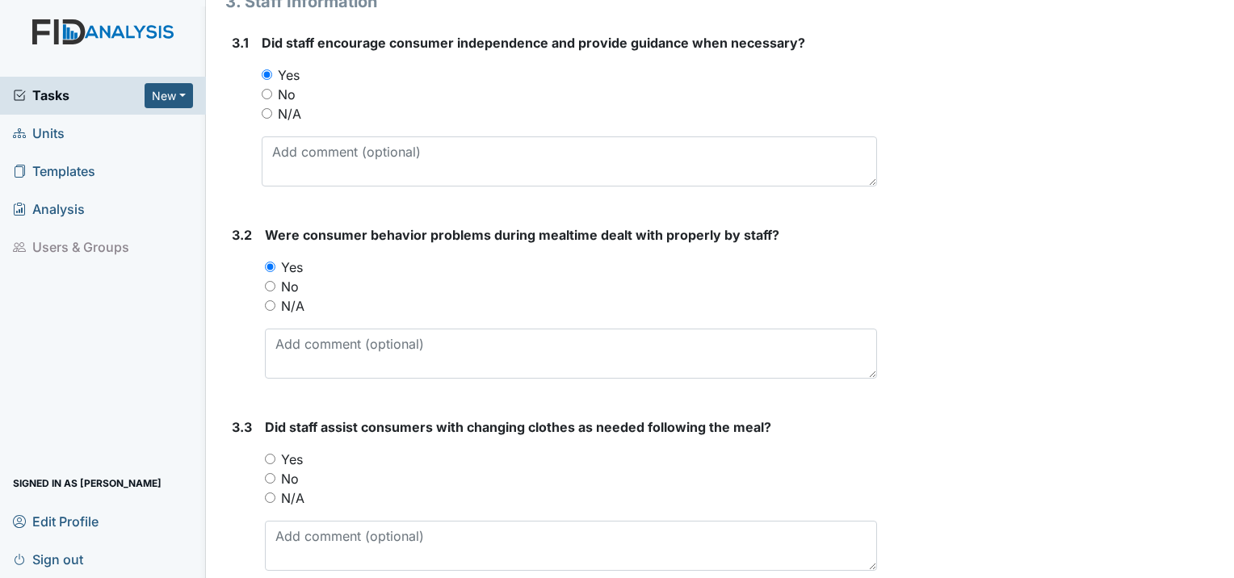
scroll to position [4841, 0]
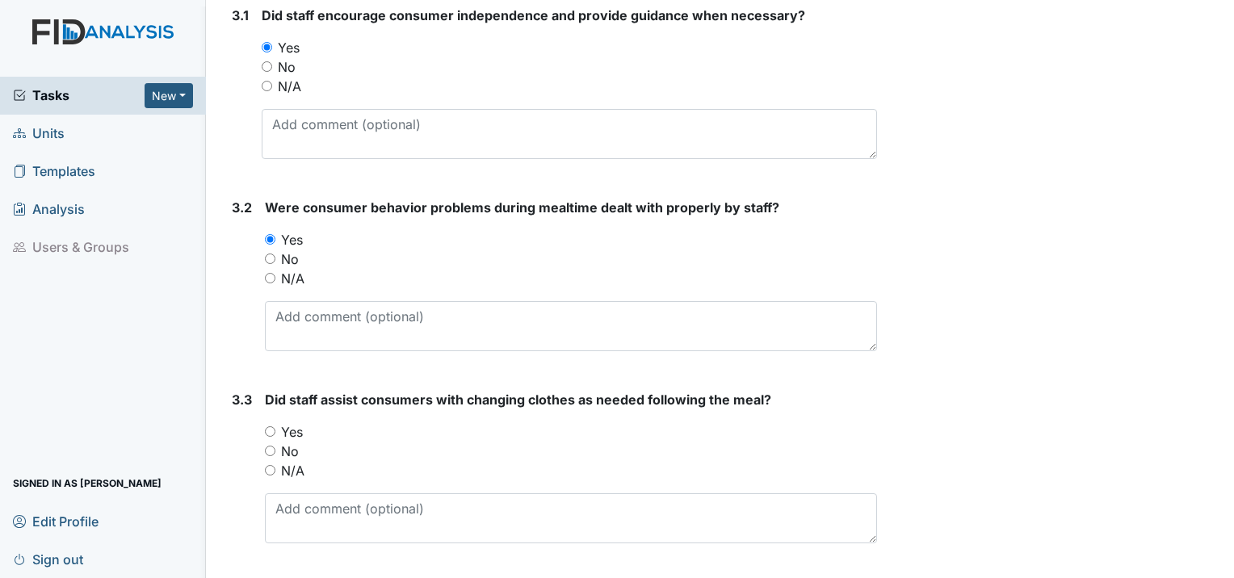
click at [272, 426] on input "Yes" at bounding box center [270, 431] width 10 height 10
radio input "true"
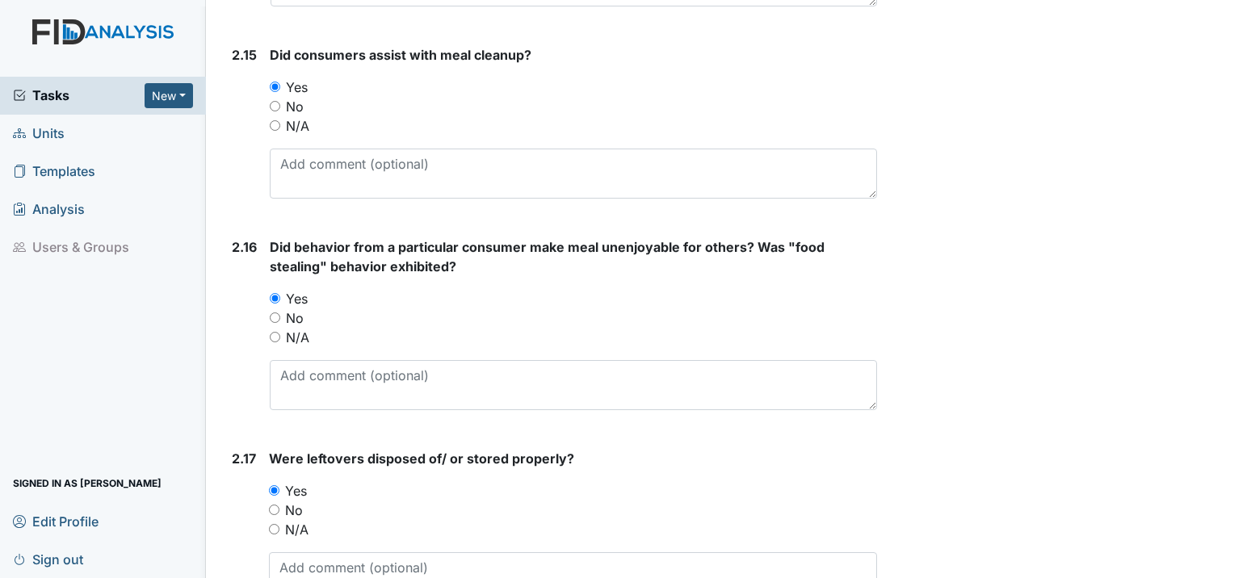
scroll to position [3953, 0]
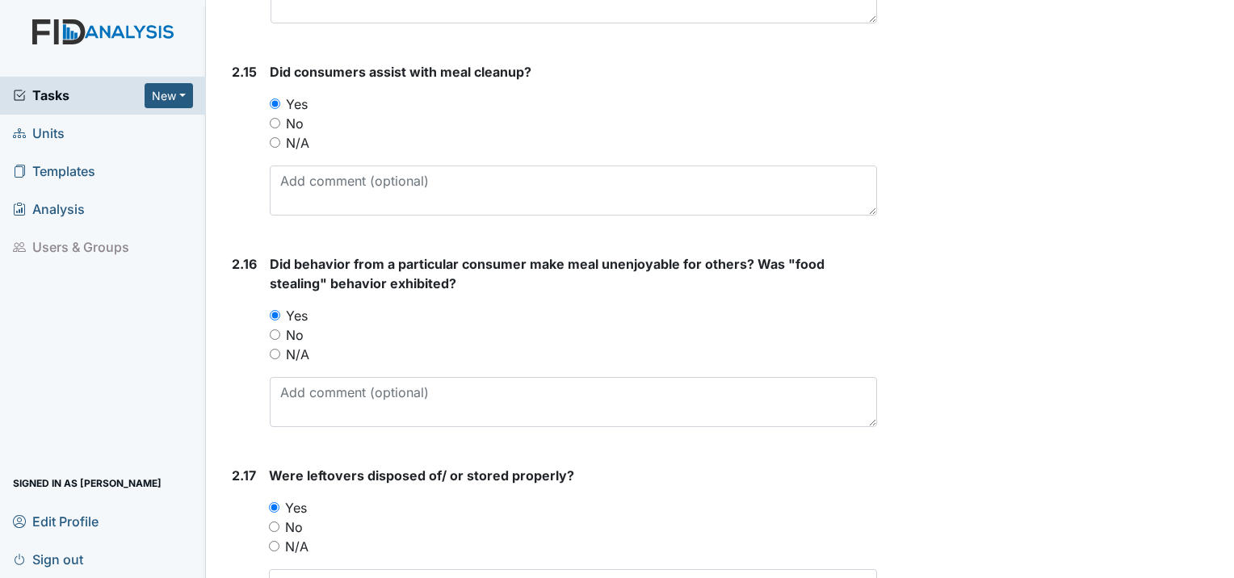
click at [270, 329] on input "No" at bounding box center [275, 334] width 10 height 10
radio input "true"
click at [271, 329] on input "No" at bounding box center [275, 334] width 10 height 10
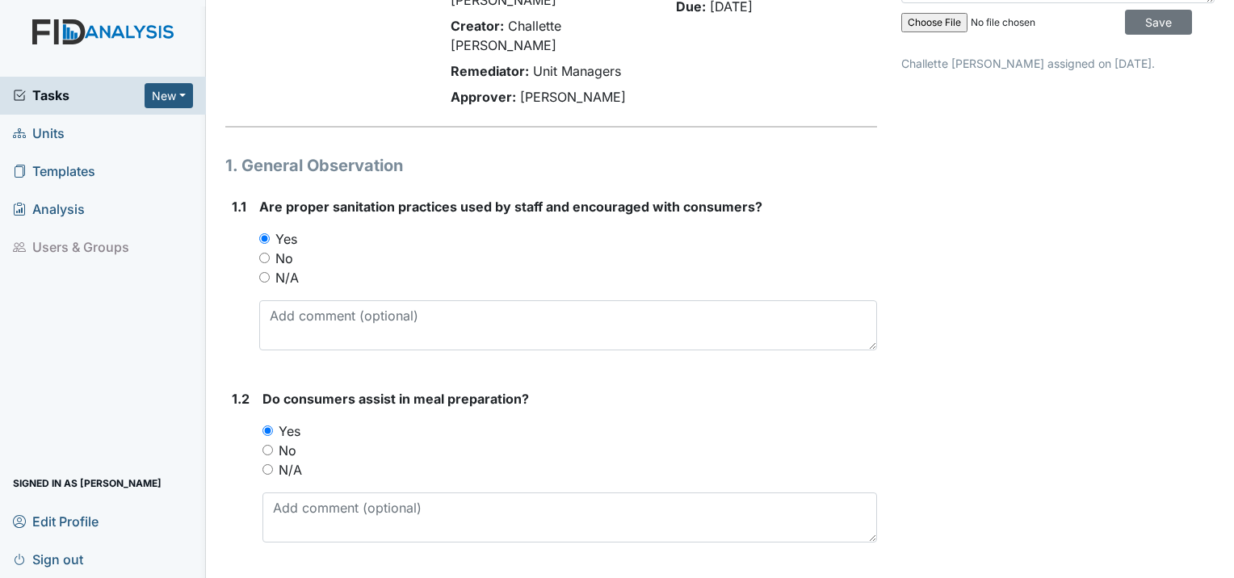
scroll to position [0, 0]
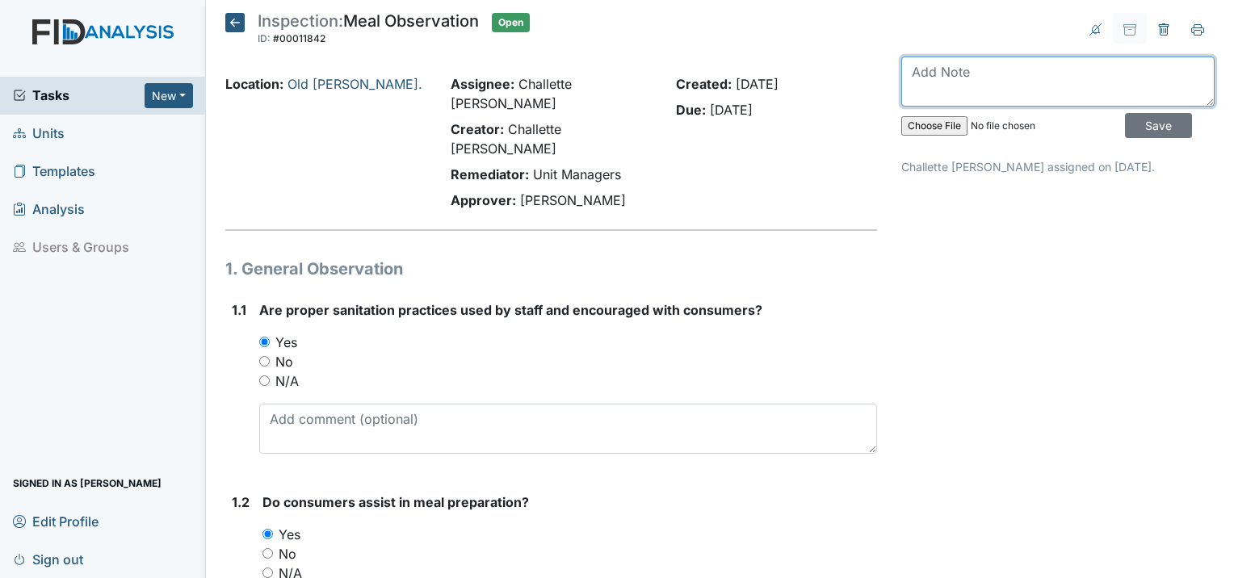
click at [915, 78] on textarea at bounding box center [1057, 82] width 313 height 50
click at [1013, 94] on textarea "Meal Observation was done on September 2nd forgot to put it in." at bounding box center [1057, 82] width 313 height 50
type textarea "Meal Observation was done on September 2nd forgot to put it in."
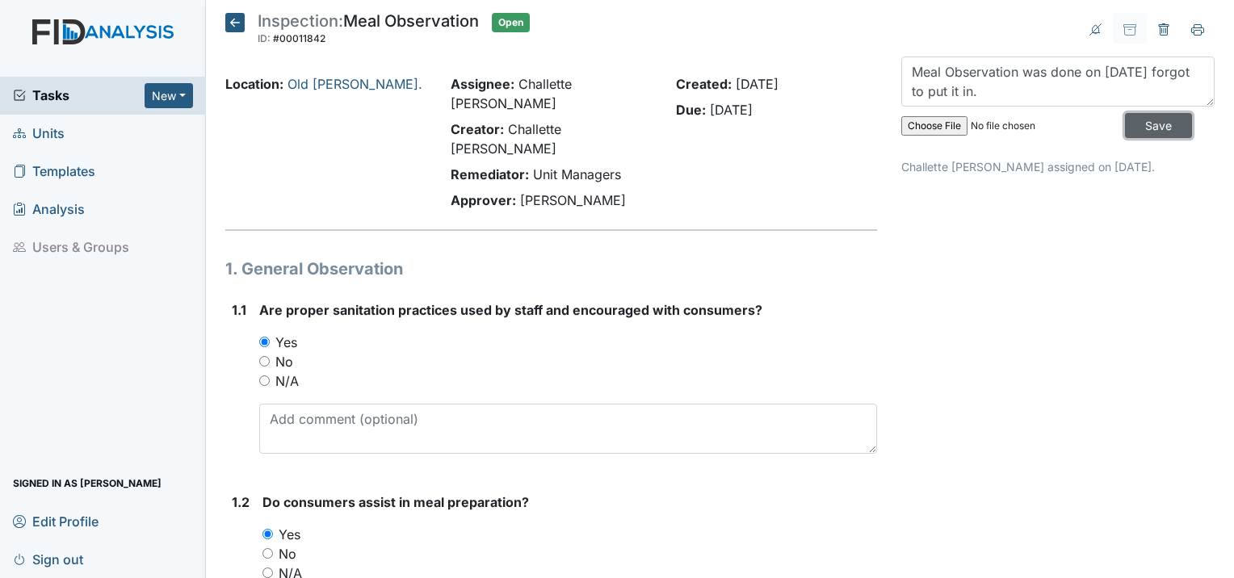
click at [1125, 124] on input "Save" at bounding box center [1158, 125] width 67 height 25
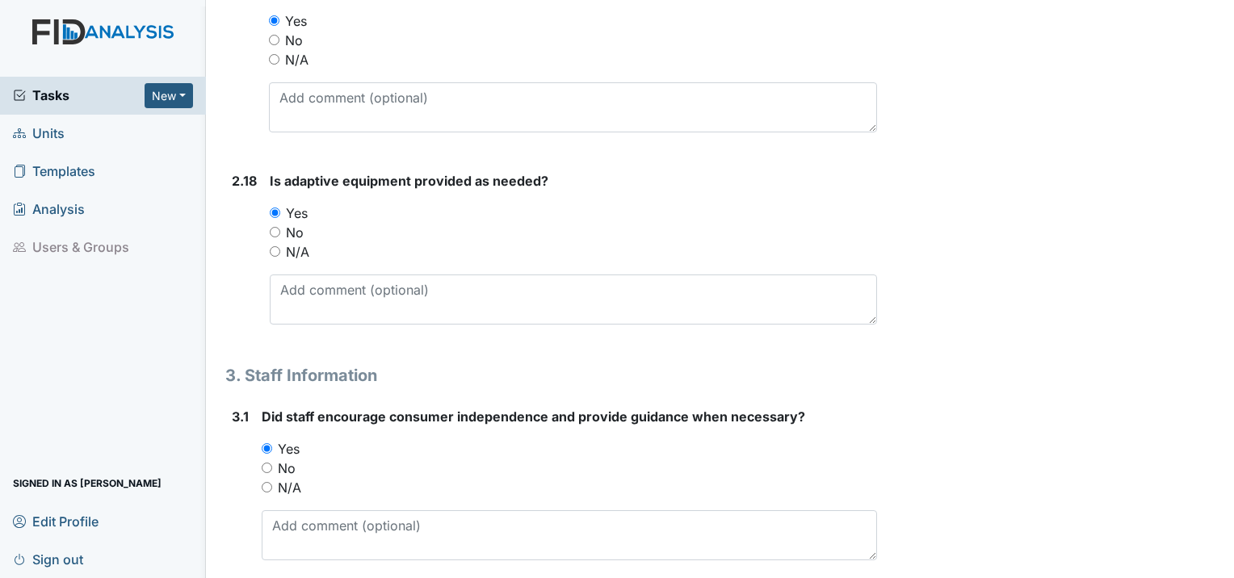
scroll to position [4841, 0]
